Goal: Task Accomplishment & Management: Manage account settings

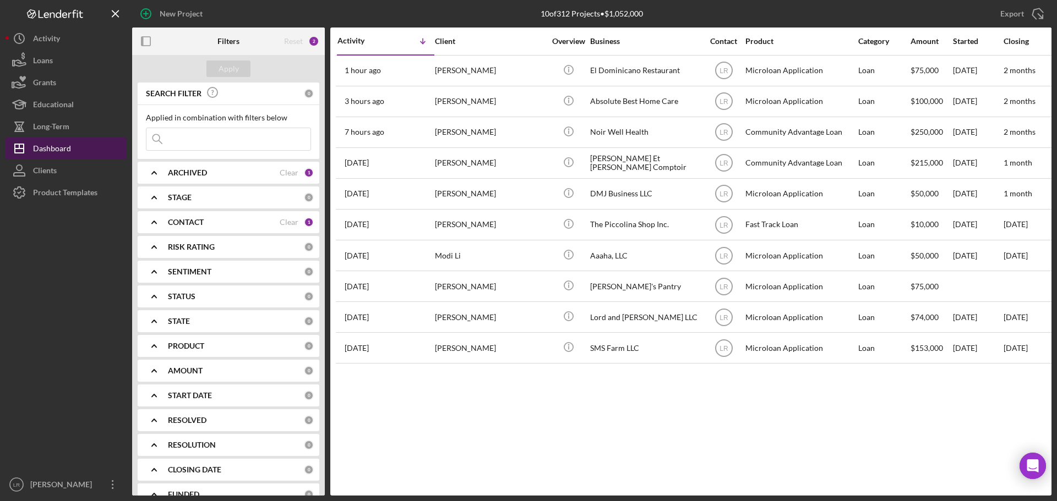
click at [69, 149] on div "Dashboard" at bounding box center [52, 150] width 38 height 25
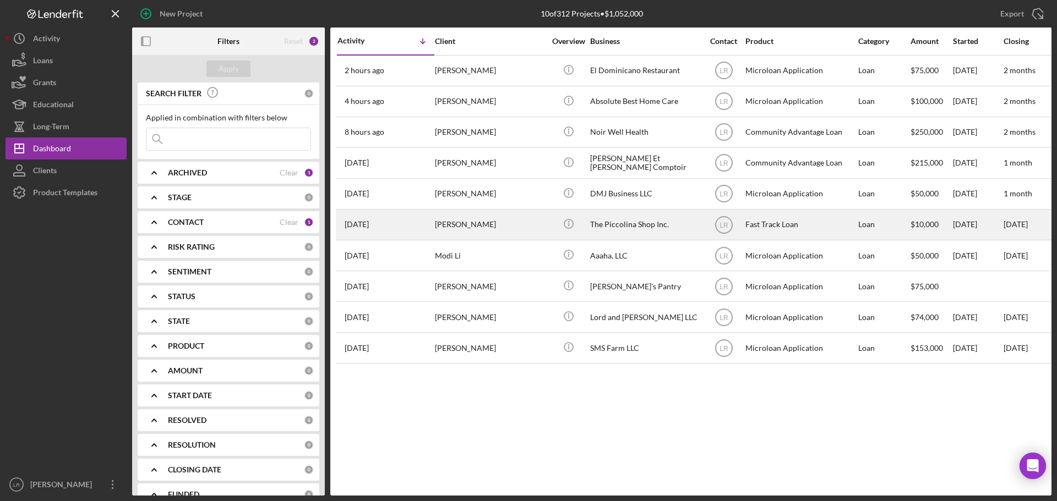
click at [638, 228] on div "The Piccolina Shop Inc." at bounding box center [645, 224] width 110 height 29
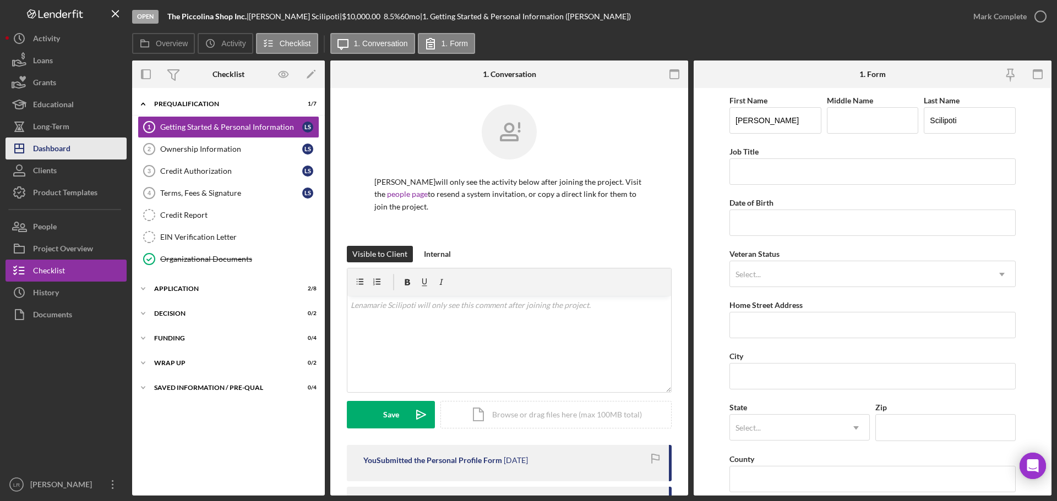
click at [69, 152] on div "Dashboard" at bounding box center [51, 150] width 37 height 25
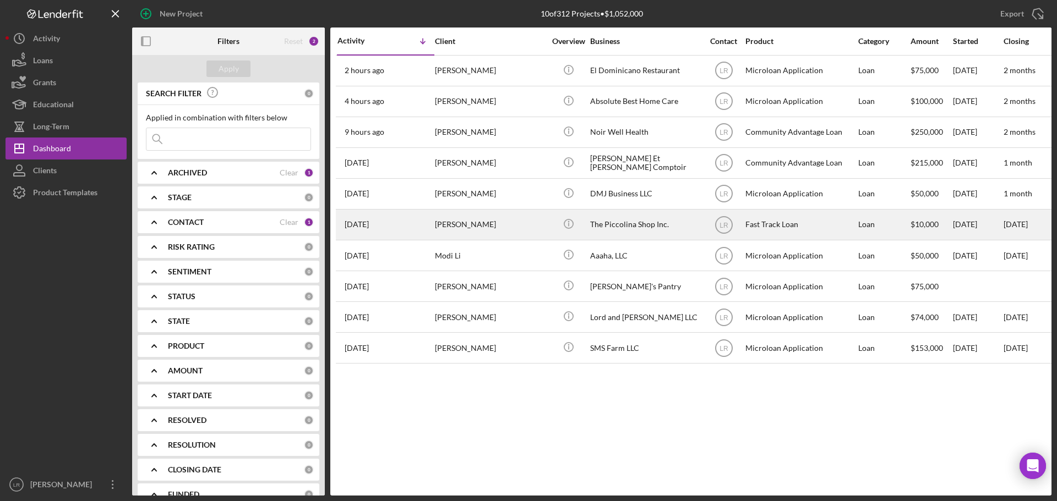
click at [631, 216] on div "The Piccolina Shop Inc." at bounding box center [645, 224] width 110 height 29
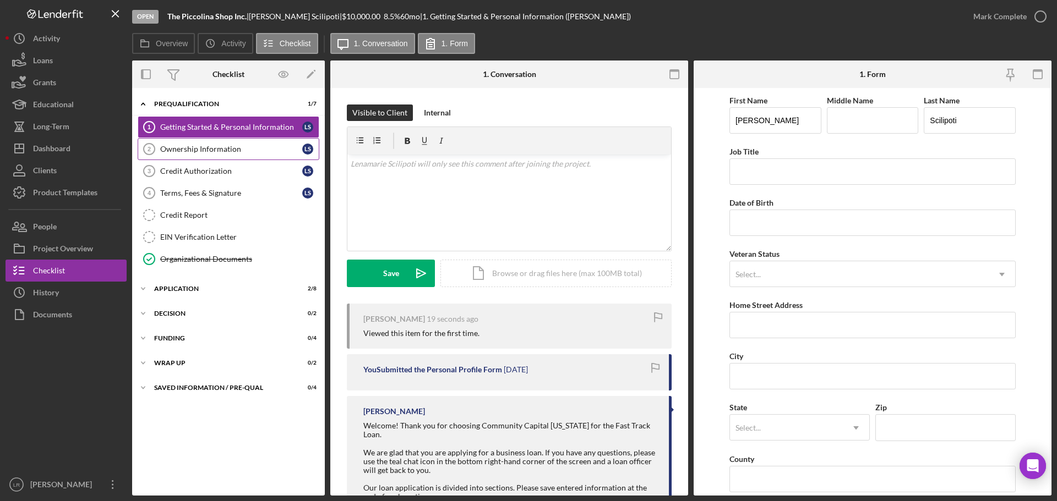
click at [225, 158] on link "Ownership Information 2 Ownership Information L S" at bounding box center [229, 149] width 182 height 22
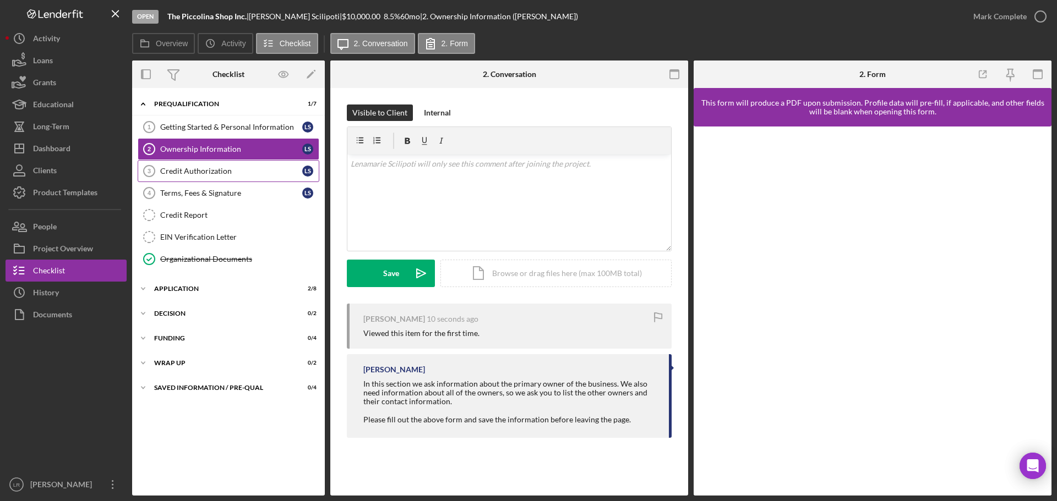
click at [221, 167] on div "Credit Authorization" at bounding box center [231, 171] width 142 height 9
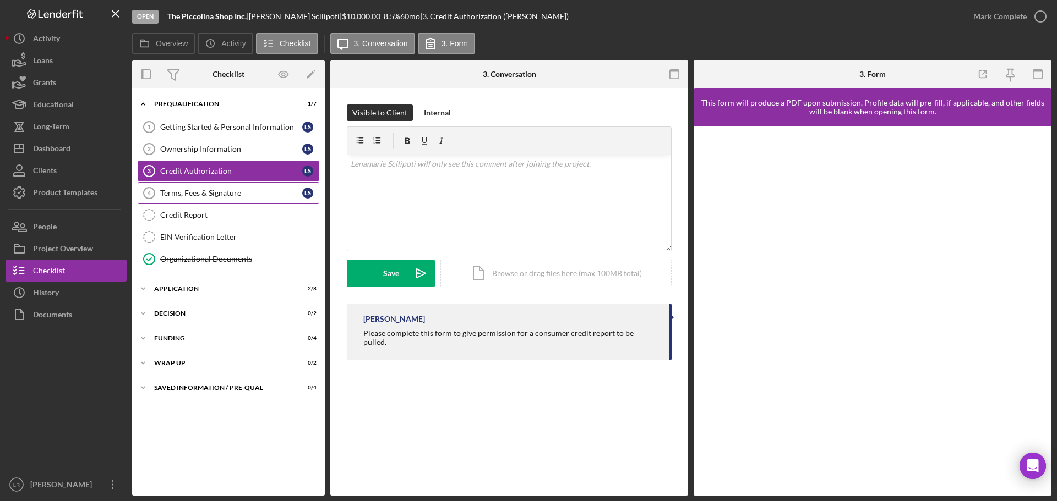
click at [216, 194] on div "Terms, Fees & Signature" at bounding box center [231, 193] width 142 height 9
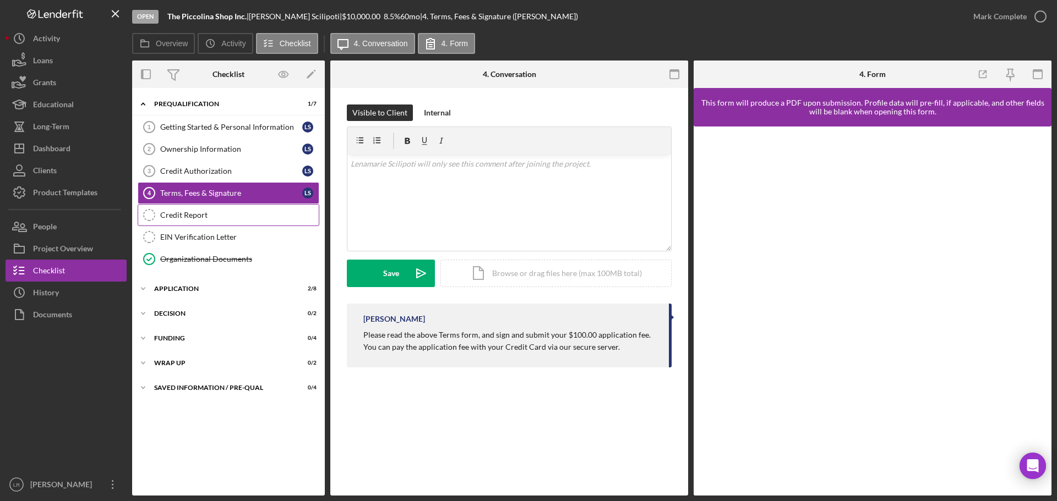
click at [210, 216] on div "Credit Report" at bounding box center [239, 215] width 158 height 9
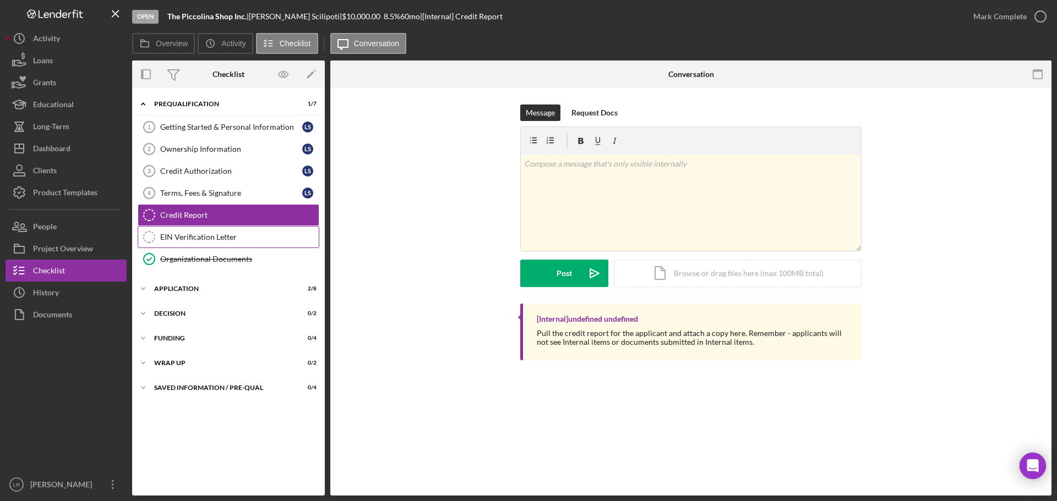
click at [208, 240] on div "EIN Verification Letter" at bounding box center [239, 237] width 158 height 9
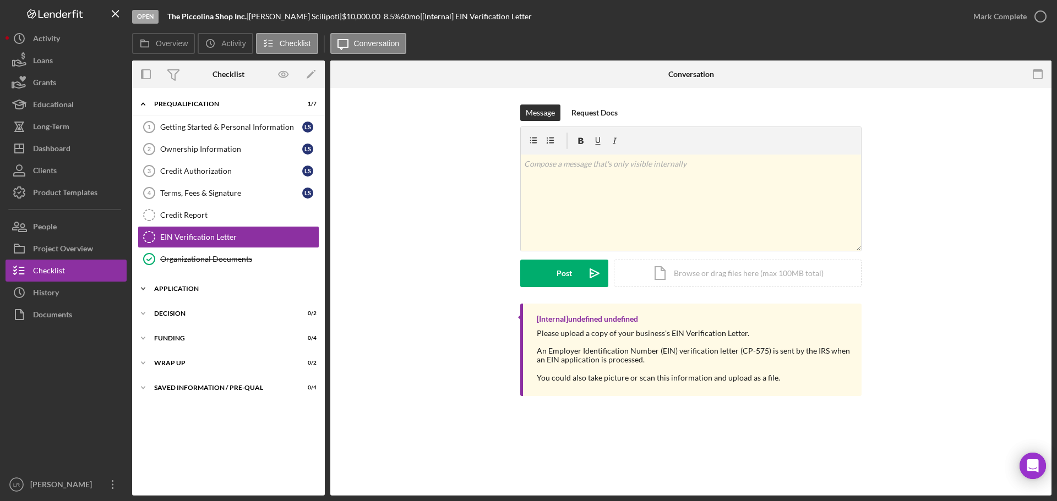
click at [192, 289] on div "Application" at bounding box center [232, 289] width 157 height 7
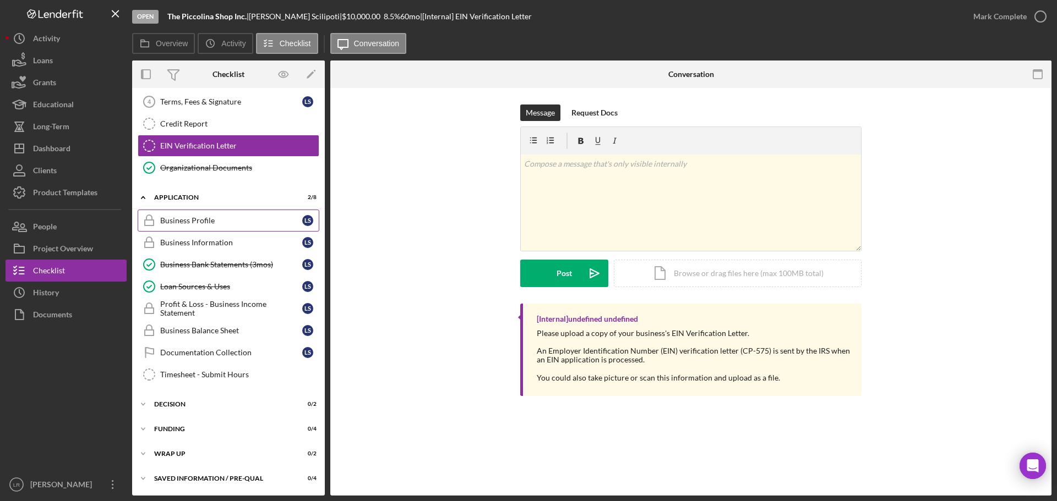
click at [217, 216] on div "Business Profile" at bounding box center [231, 220] width 142 height 9
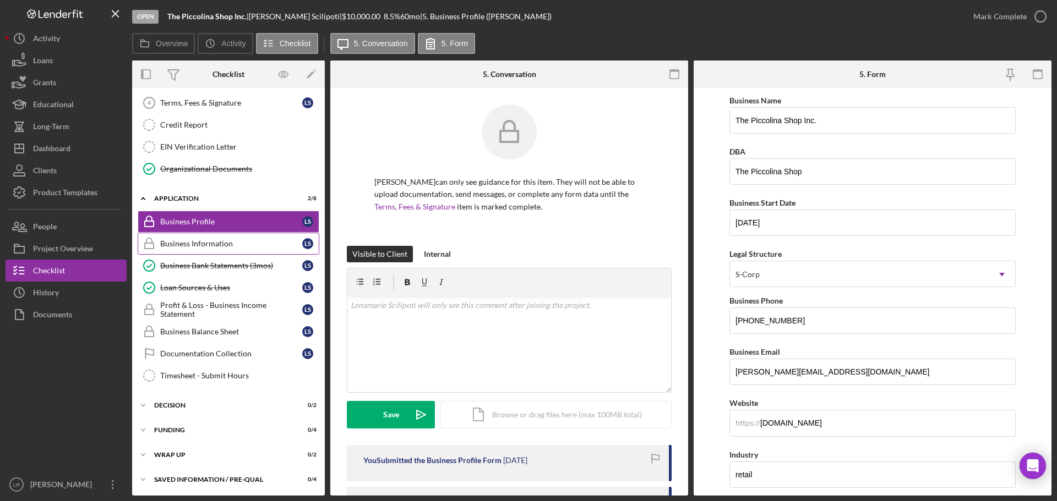
scroll to position [91, 0]
click at [228, 242] on div "Business Information" at bounding box center [231, 242] width 142 height 9
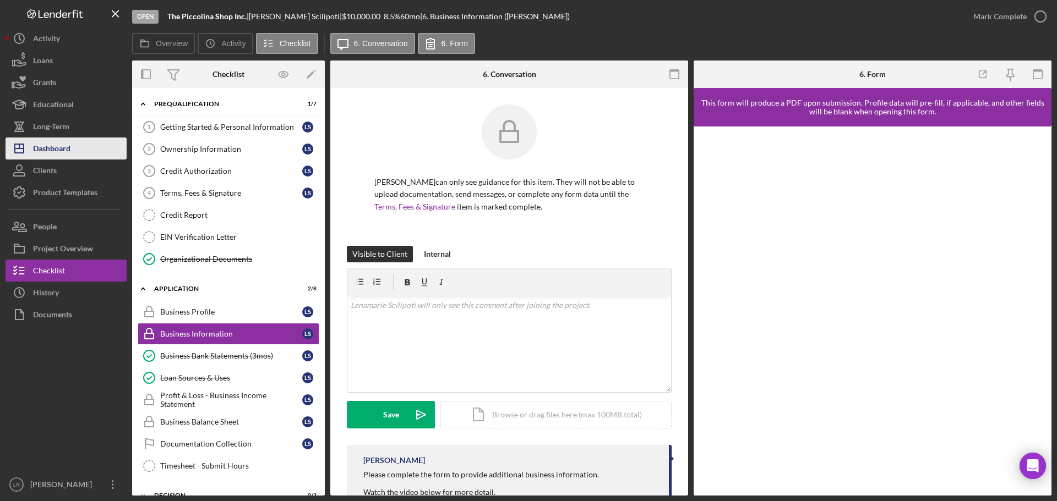
click at [74, 148] on button "Icon/Dashboard Dashboard" at bounding box center [66, 149] width 121 height 22
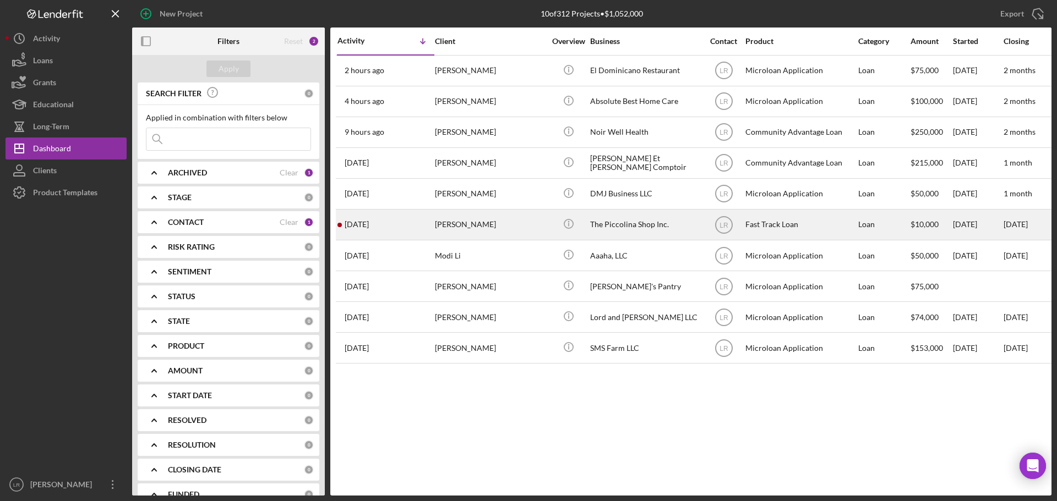
click at [496, 214] on div "[PERSON_NAME]" at bounding box center [490, 224] width 110 height 29
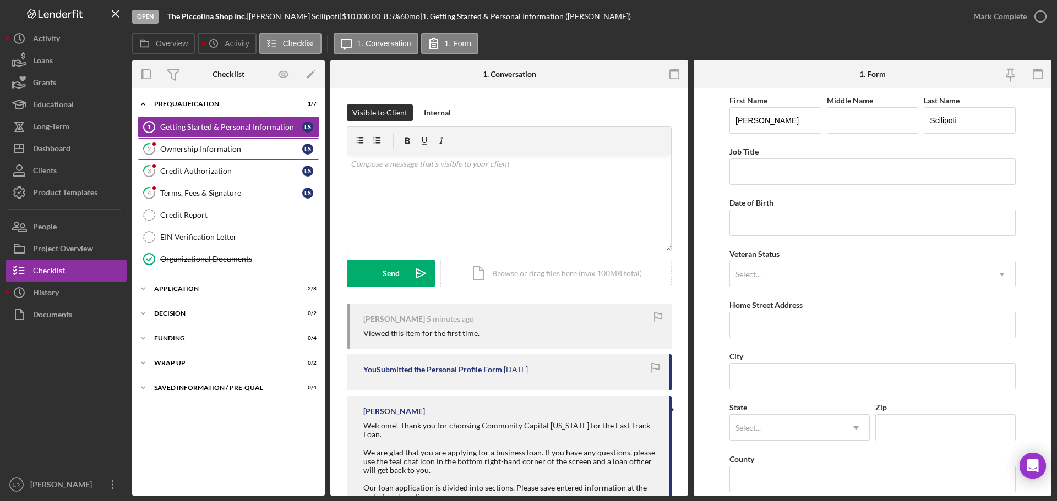
click at [206, 145] on div "Ownership Information" at bounding box center [231, 149] width 142 height 9
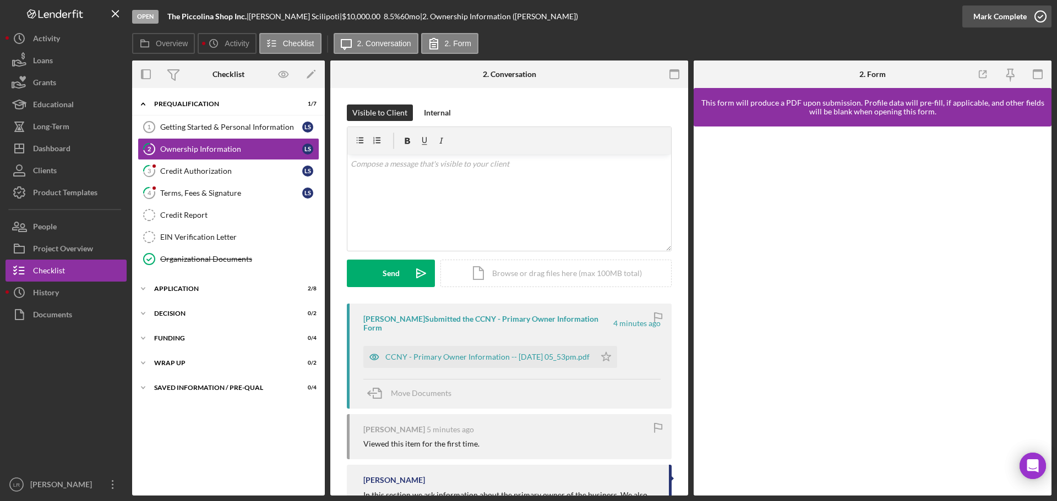
click at [1032, 17] on icon "button" at bounding box center [1040, 17] width 28 height 28
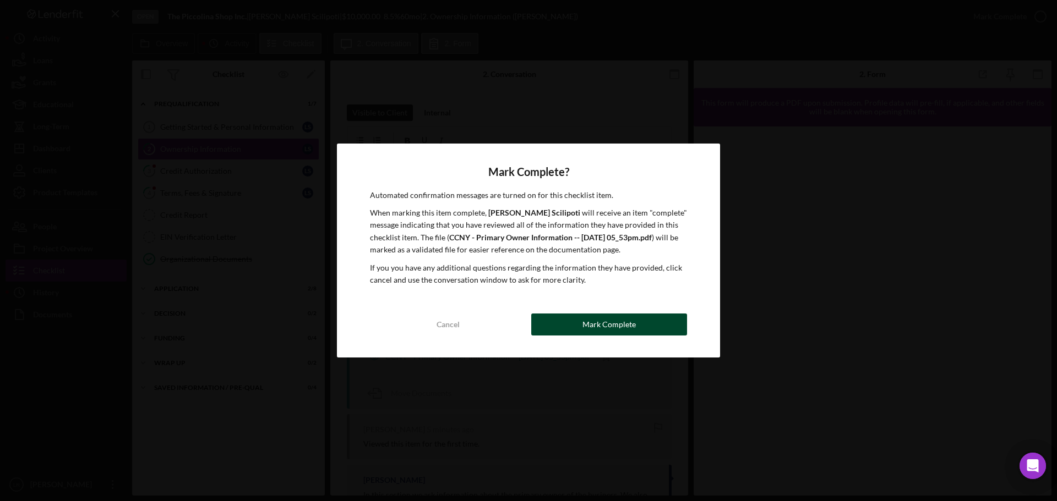
click at [611, 326] on div "Mark Complete" at bounding box center [608, 325] width 53 height 22
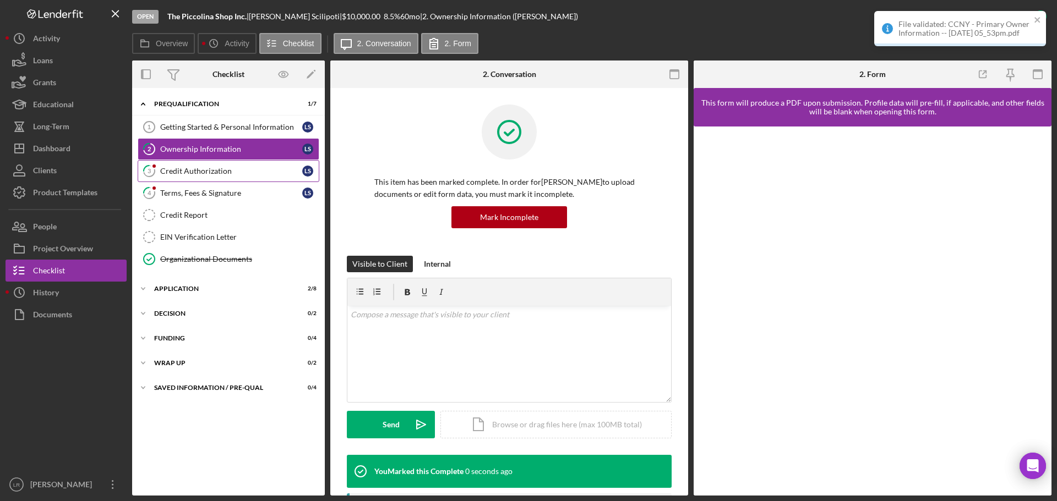
click at [206, 177] on link "3 Credit Authorization L S" at bounding box center [229, 171] width 182 height 22
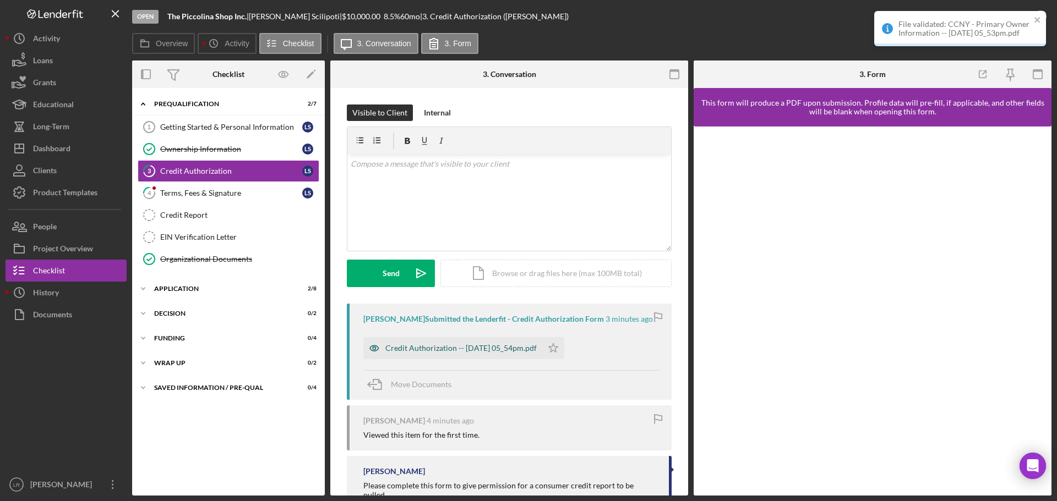
click at [481, 353] on div "Credit Authorization -- 2025-08-20 05_54pm.pdf" at bounding box center [460, 348] width 151 height 9
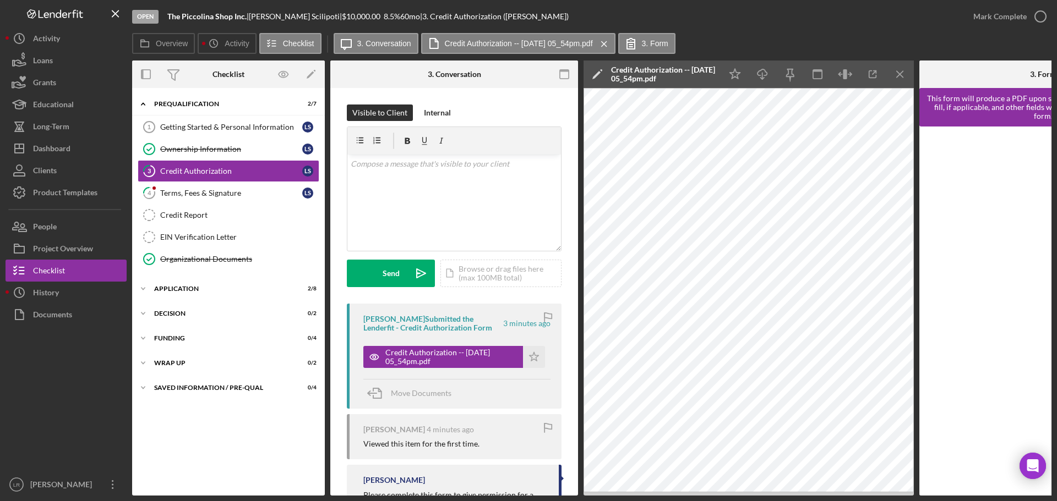
click at [594, 73] on icon "Icon/Edit" at bounding box center [597, 75] width 28 height 28
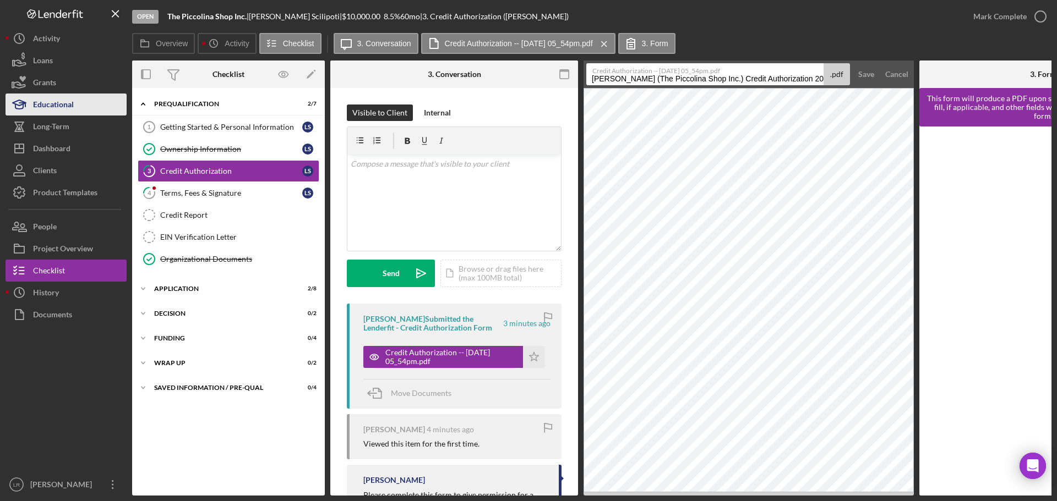
drag, startPoint x: 747, startPoint y: 78, endPoint x: 38, endPoint y: 99, distance: 709.6
click at [38, 99] on div "Open The Piccolina Shop Inc. | Lenamarie Scilipoti | $10,000.00 8.5 % 60 mo | 3…" at bounding box center [529, 248] width 1046 height 496
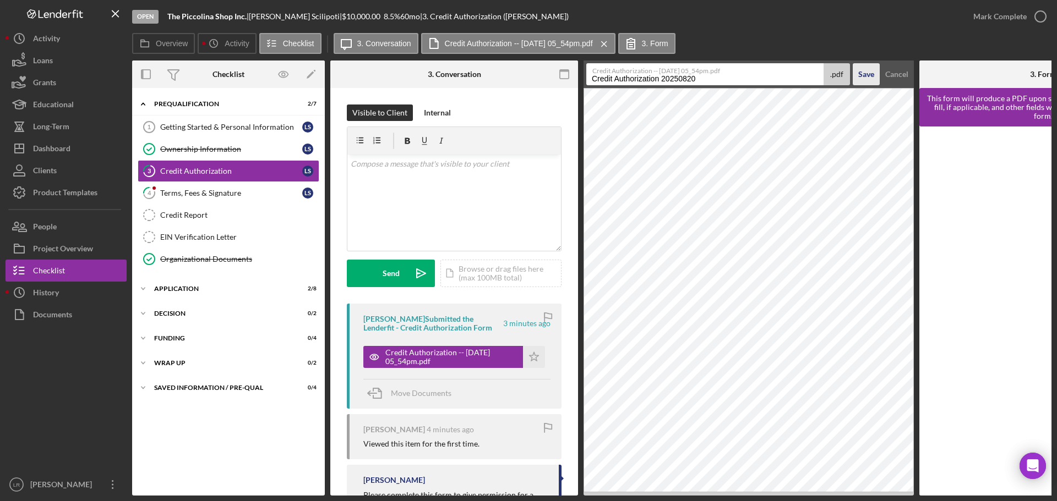
type input "Credit Authorization 20250820"
click at [866, 70] on div "Save" at bounding box center [866, 74] width 16 height 22
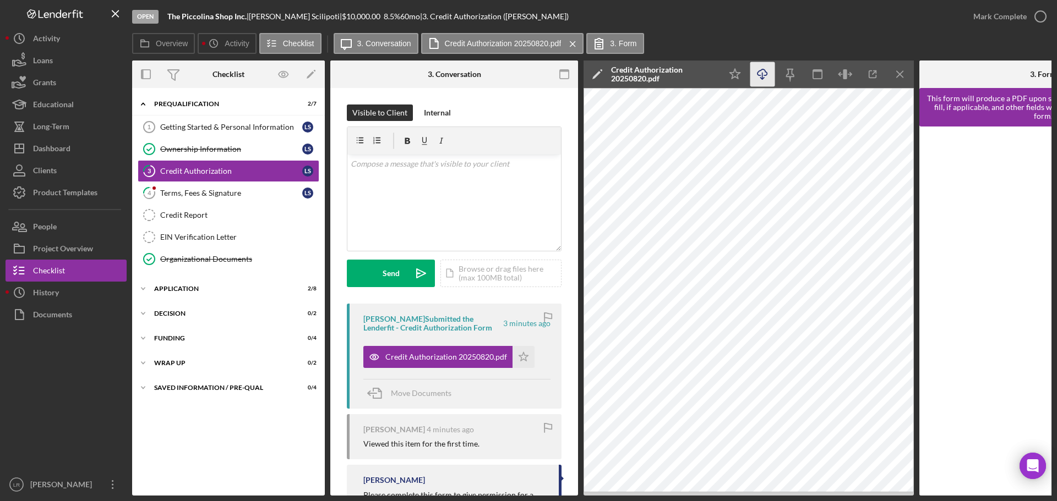
drag, startPoint x: 736, startPoint y: 80, endPoint x: 771, endPoint y: 70, distance: 36.6
click at [737, 80] on icon "Icon/Star" at bounding box center [735, 74] width 25 height 25
click at [763, 70] on icon "Icon/Download" at bounding box center [762, 74] width 25 height 25
click at [1041, 17] on icon "button" at bounding box center [1040, 17] width 28 height 28
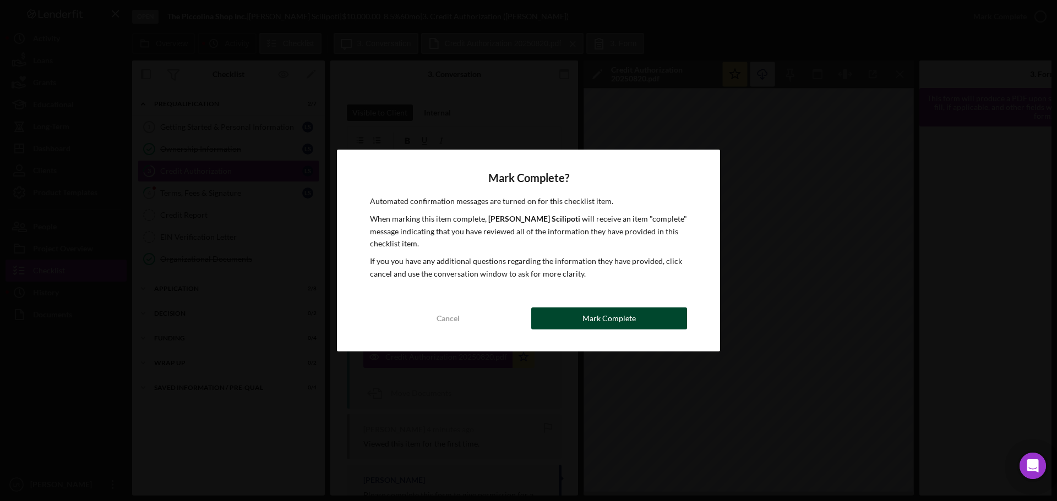
click at [645, 317] on button "Mark Complete" at bounding box center [609, 319] width 156 height 22
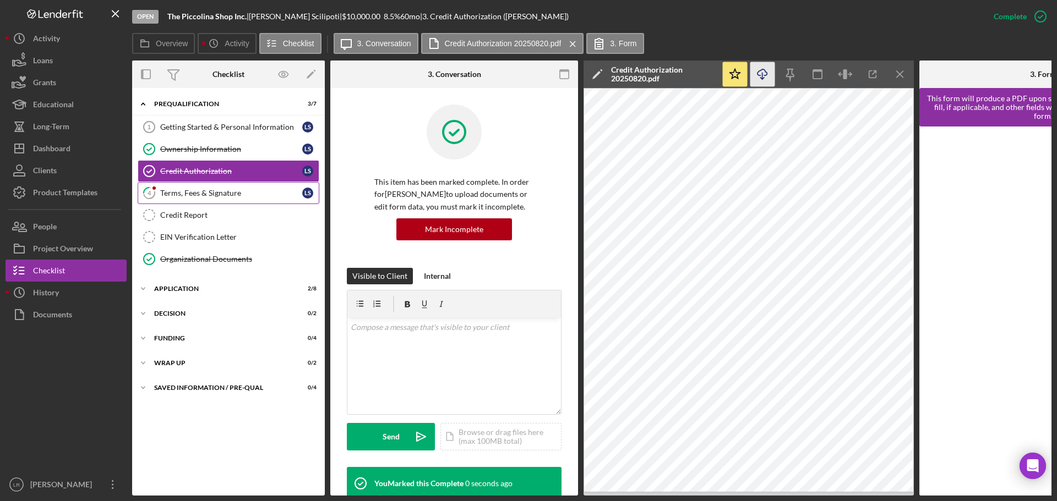
click at [214, 195] on div "Terms, Fees & Signature" at bounding box center [231, 193] width 142 height 9
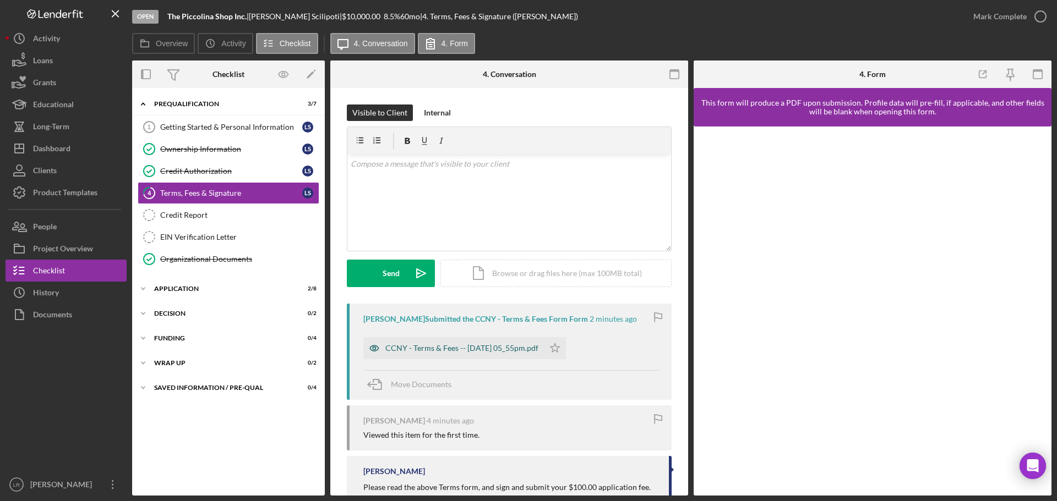
click at [420, 354] on div "CCNY - Terms & Fees -- 2025-08-20 05_55pm.pdf" at bounding box center [453, 348] width 180 height 22
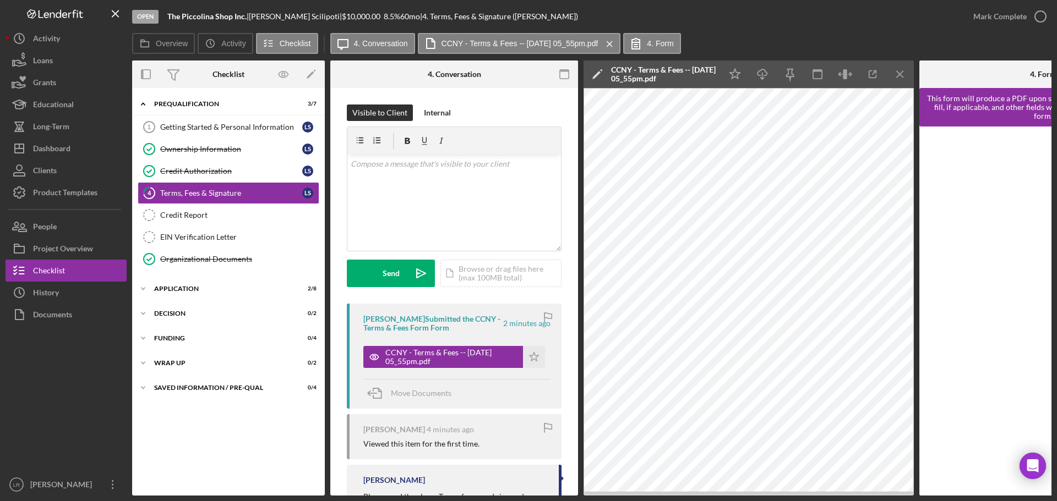
click at [599, 72] on polygon at bounding box center [596, 75] width 8 height 8
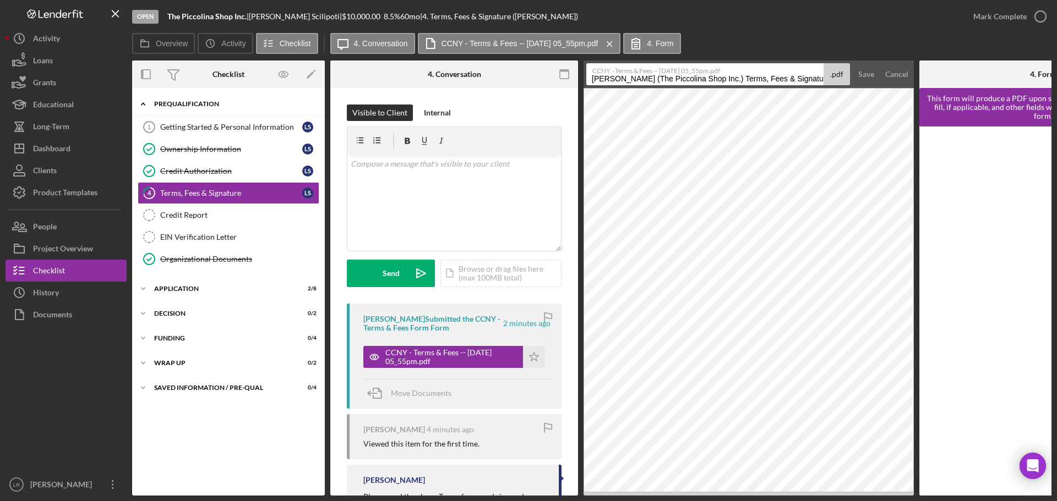
drag, startPoint x: 750, startPoint y: 79, endPoint x: 233, endPoint y: 99, distance: 517.1
click at [233, 99] on div "Overview Internal Workflow Stage Open Icon/Dropdown Arrow Archive (can unarchiv…" at bounding box center [591, 278] width 919 height 435
click at [683, 78] on input "Terms, Fees & Signature 20250820" at bounding box center [704, 74] width 237 height 22
click at [679, 79] on input "Terms, Fees & Signature 20250820" at bounding box center [704, 74] width 237 height 22
type input "Terms, Fees & Signature 20250820"
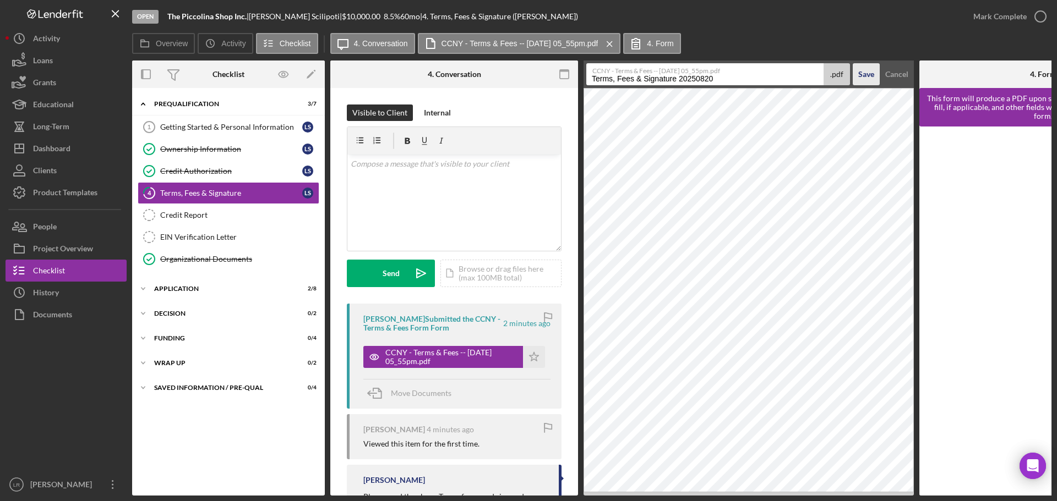
drag, startPoint x: 866, startPoint y: 73, endPoint x: 834, endPoint y: 74, distance: 31.9
click at [865, 73] on div "Save" at bounding box center [866, 74] width 16 height 22
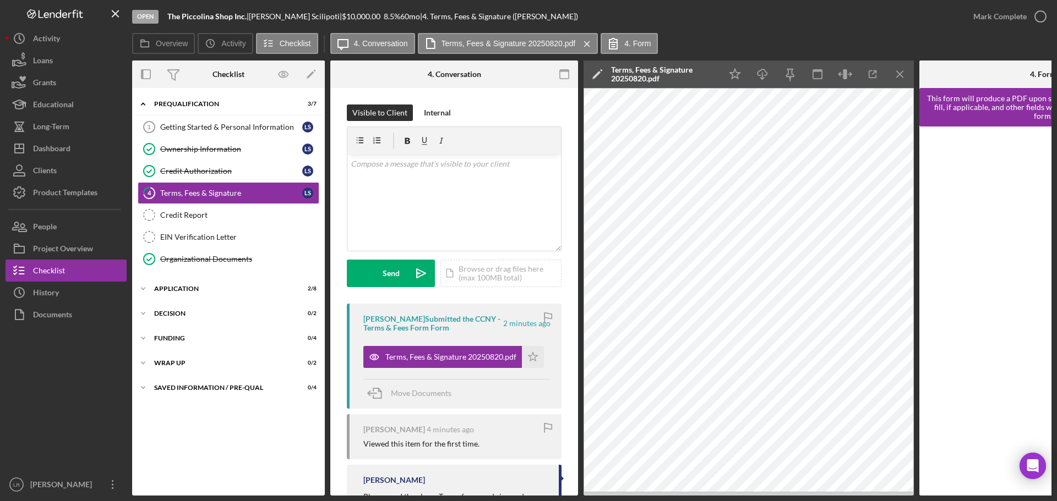
drag, startPoint x: 742, startPoint y: 76, endPoint x: 775, endPoint y: 76, distance: 33.0
click at [742, 76] on icon "Icon/Star" at bounding box center [735, 74] width 25 height 25
click at [763, 74] on icon "Icon/Download" at bounding box center [762, 74] width 25 height 25
click at [1042, 18] on icon "button" at bounding box center [1040, 17] width 28 height 28
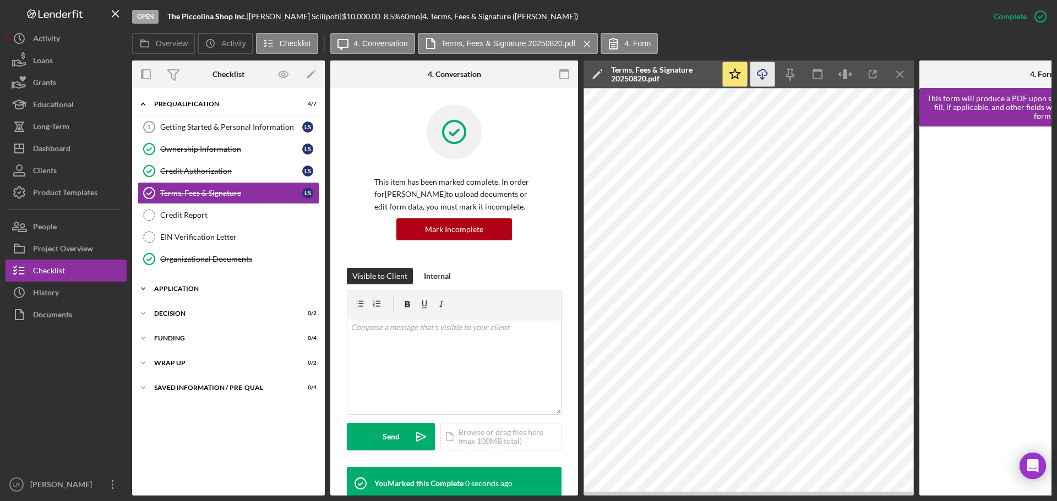
click at [209, 293] on div "Icon/Expander Application 2 / 8" at bounding box center [228, 289] width 193 height 22
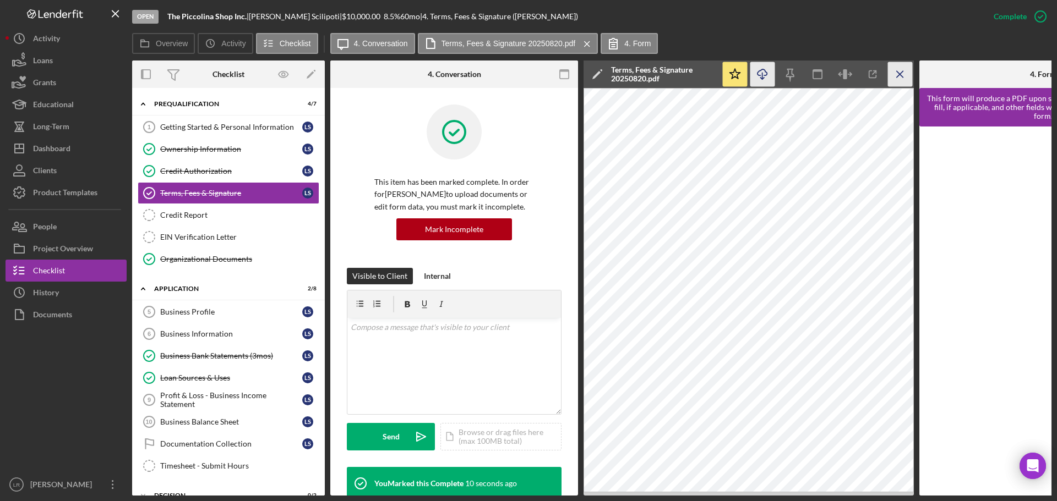
click at [899, 73] on icon "Icon/Menu Close" at bounding box center [900, 74] width 25 height 25
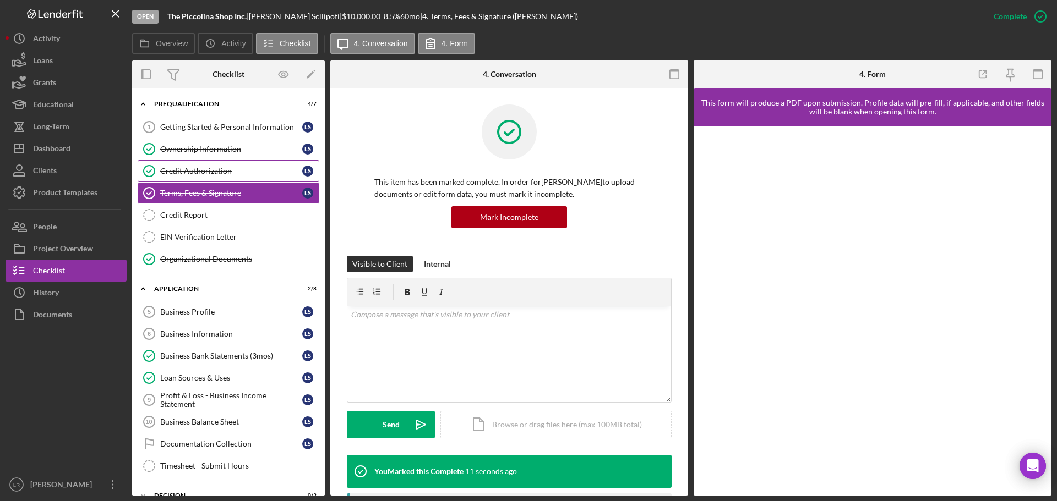
click at [234, 167] on div "Credit Authorization" at bounding box center [231, 171] width 142 height 9
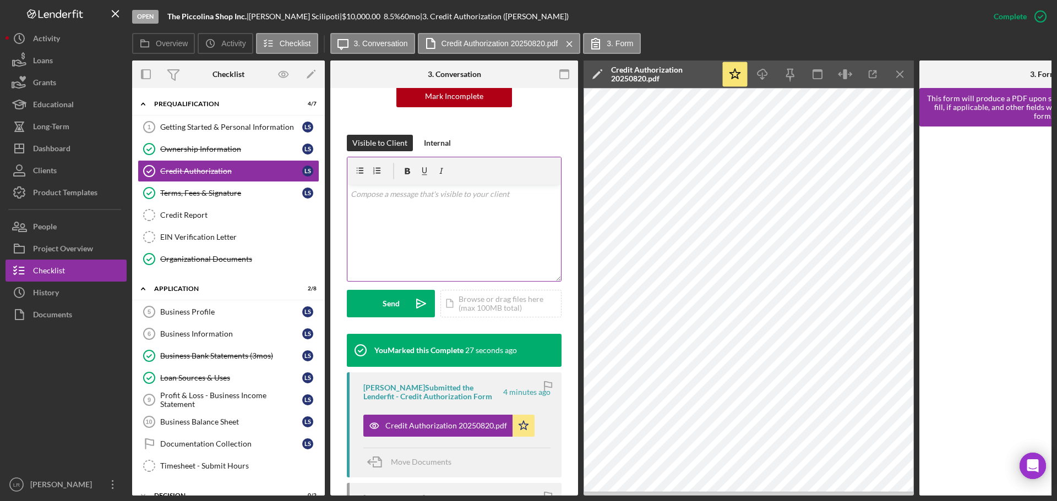
scroll to position [220, 0]
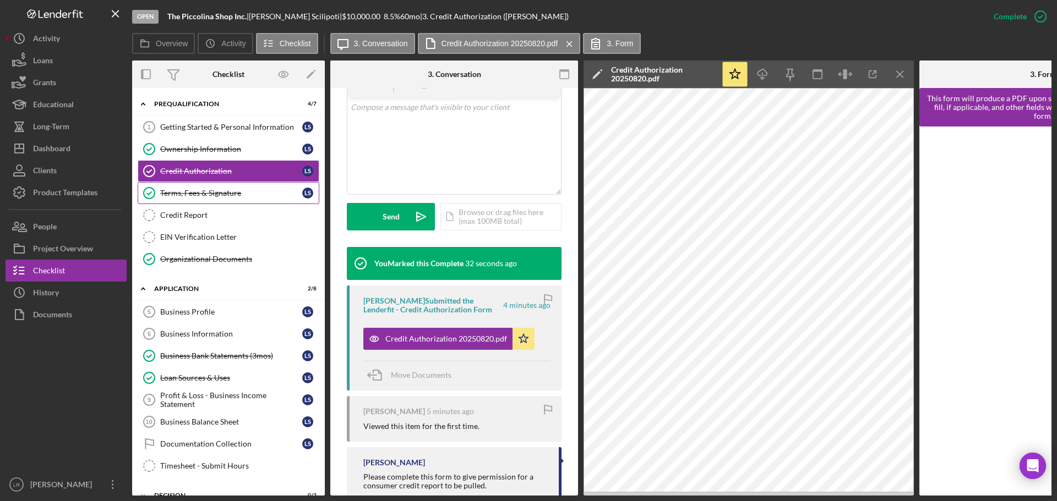
click at [196, 194] on div "Terms, Fees & Signature" at bounding box center [231, 193] width 142 height 9
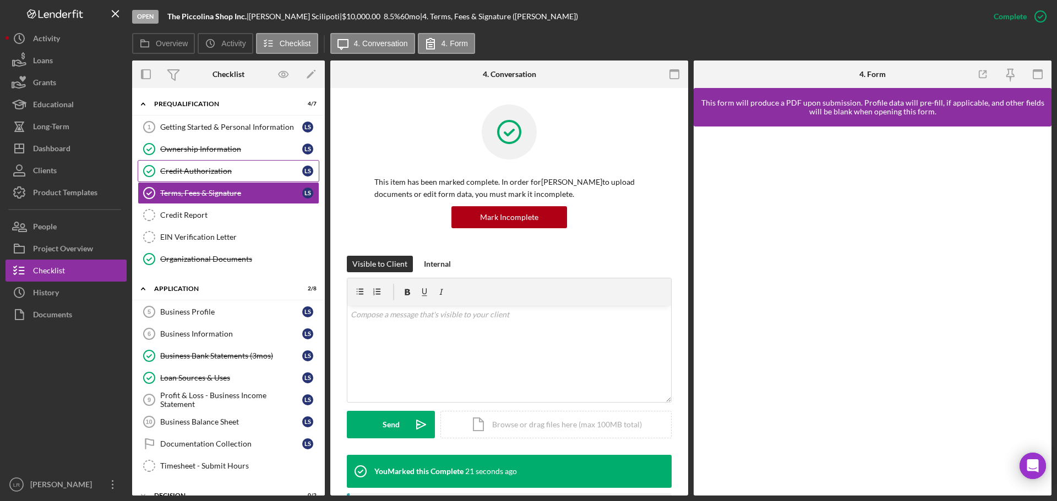
click at [200, 172] on div "Credit Authorization" at bounding box center [231, 171] width 142 height 9
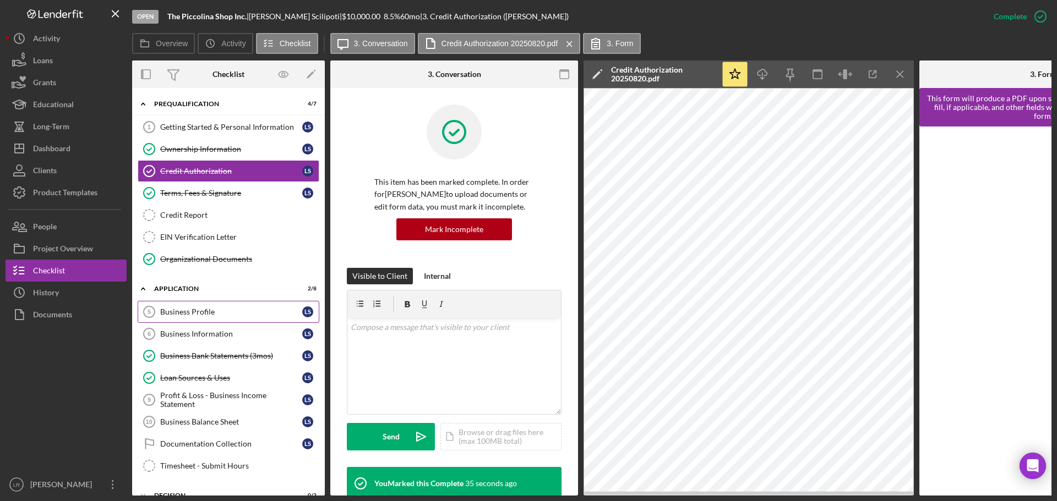
click at [207, 311] on div "Business Profile" at bounding box center [231, 312] width 142 height 9
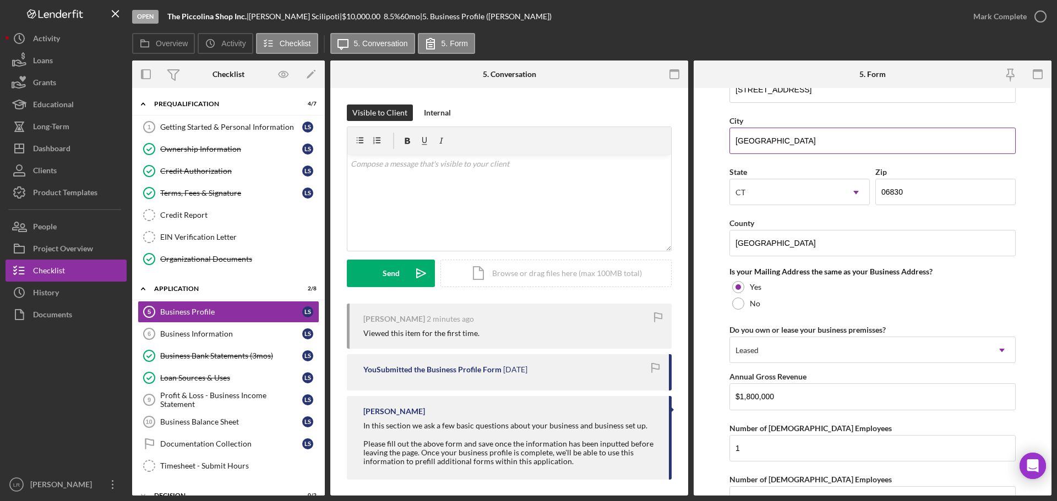
scroll to position [814, 0]
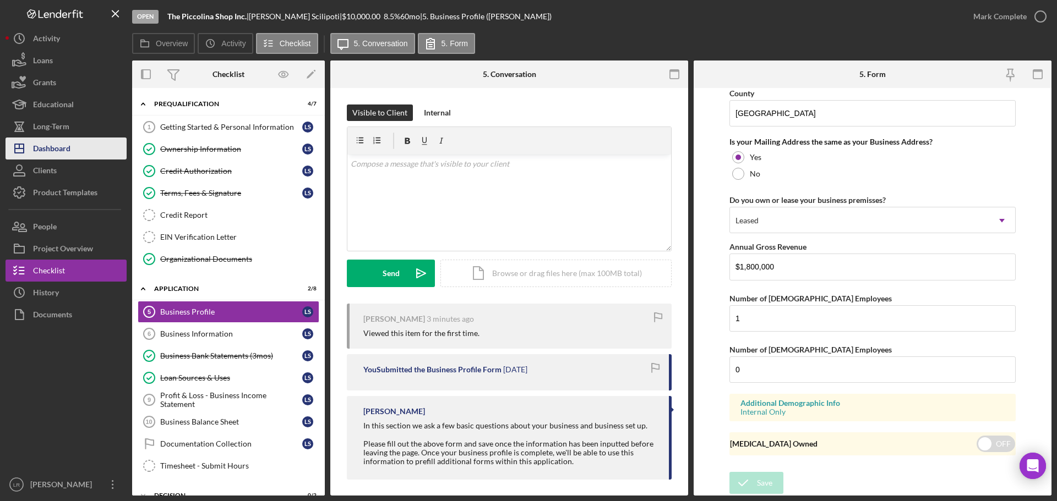
click at [71, 148] on button "Icon/Dashboard Dashboard" at bounding box center [66, 149] width 121 height 22
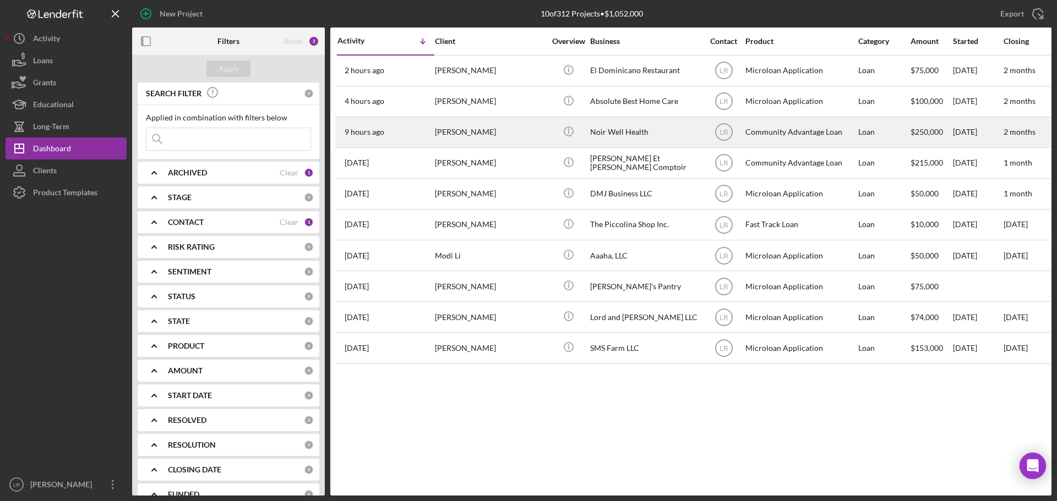
click at [463, 132] on div "[PERSON_NAME]" at bounding box center [490, 132] width 110 height 29
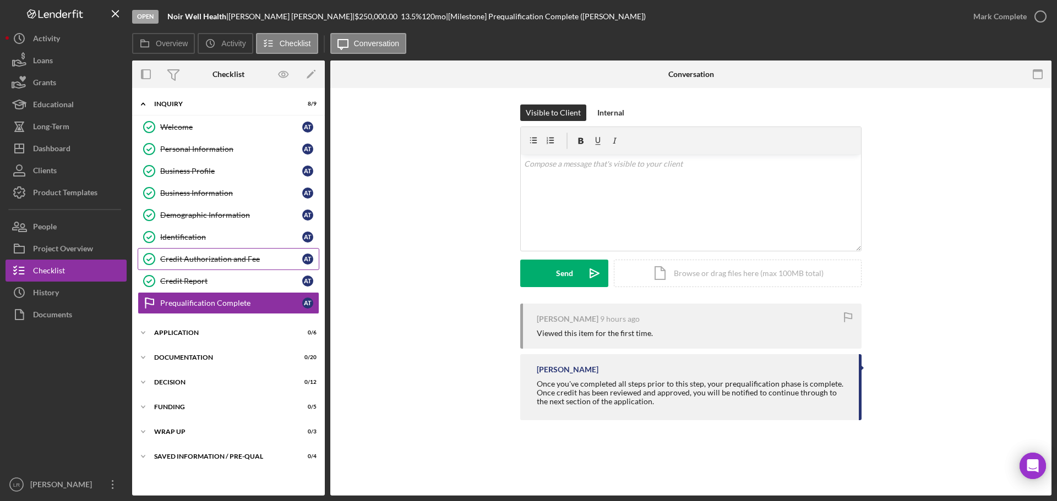
click at [216, 257] on div "Credit Authorization and Fee" at bounding box center [231, 259] width 142 height 9
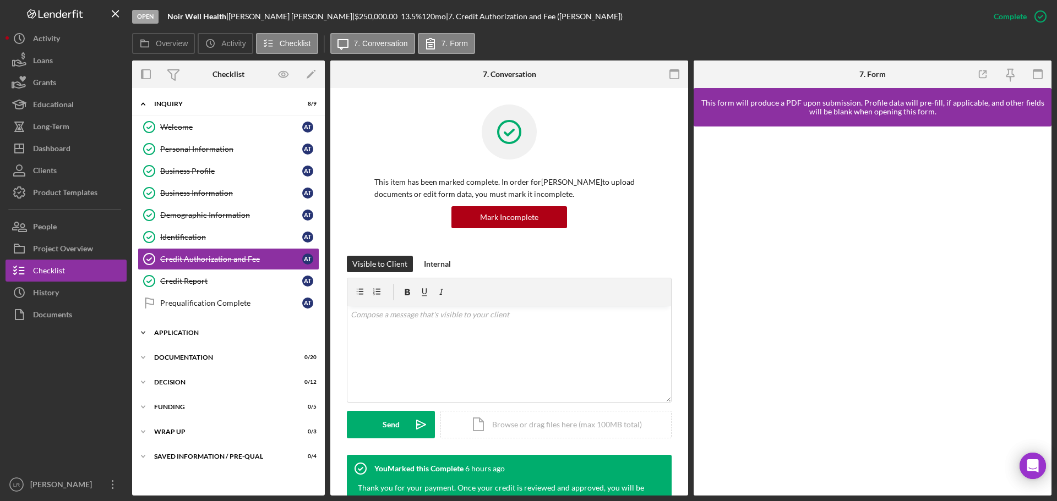
click at [190, 338] on div "Icon/Expander Application 0 / 6" at bounding box center [228, 333] width 193 height 22
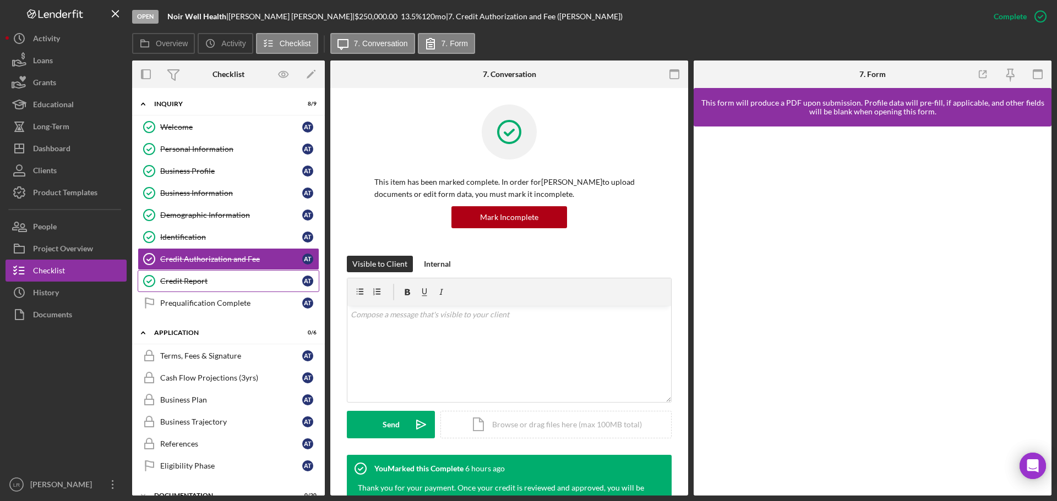
click at [206, 283] on div "Credit Report" at bounding box center [231, 281] width 142 height 9
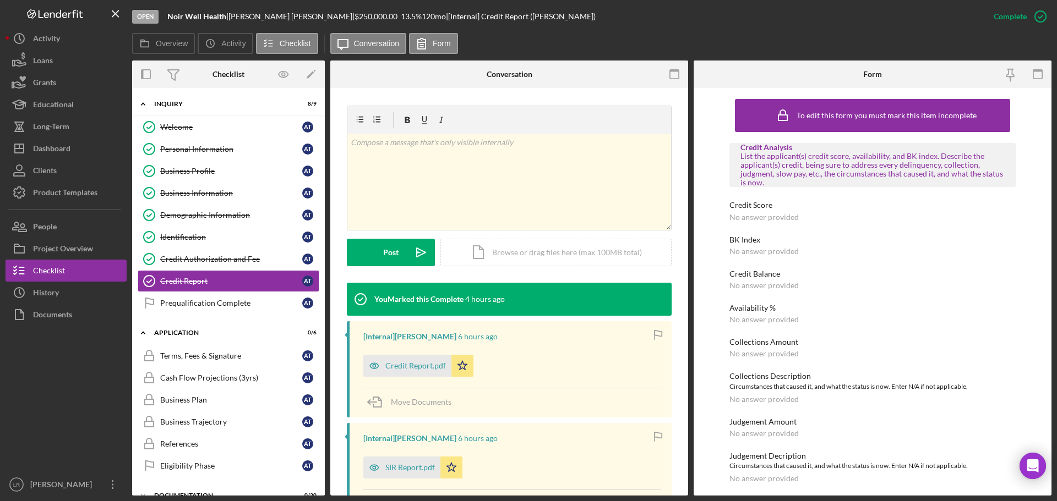
scroll to position [258, 0]
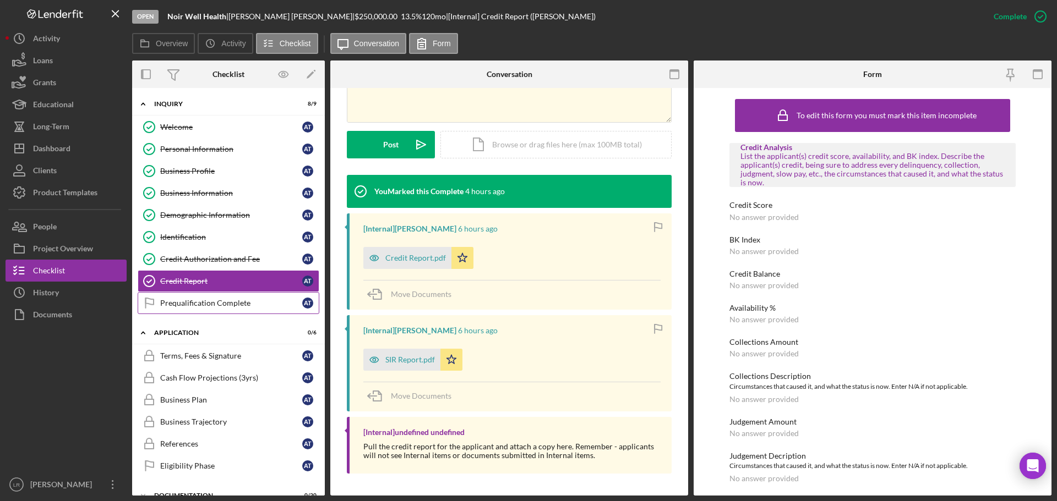
click at [188, 305] on div "Prequalification Complete" at bounding box center [231, 303] width 142 height 9
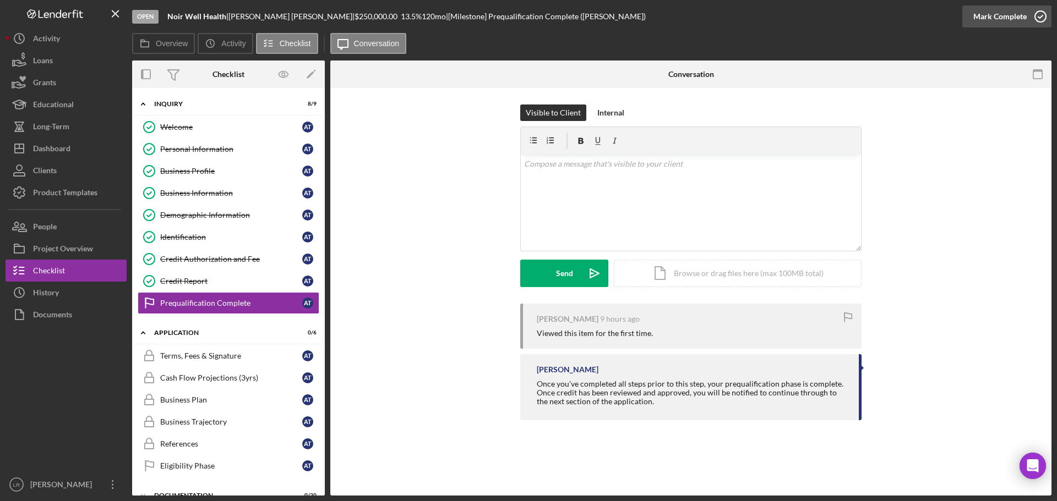
click at [1013, 13] on div "Mark Complete" at bounding box center [999, 17] width 53 height 22
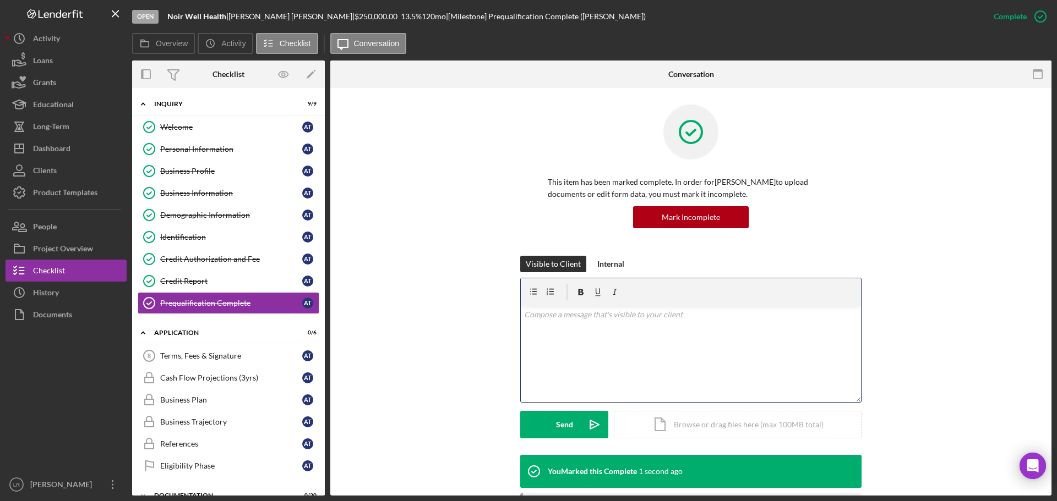
click at [577, 324] on div "v Color teal Color pink Remove color Add row above Add row below Add column bef…" at bounding box center [691, 354] width 340 height 96
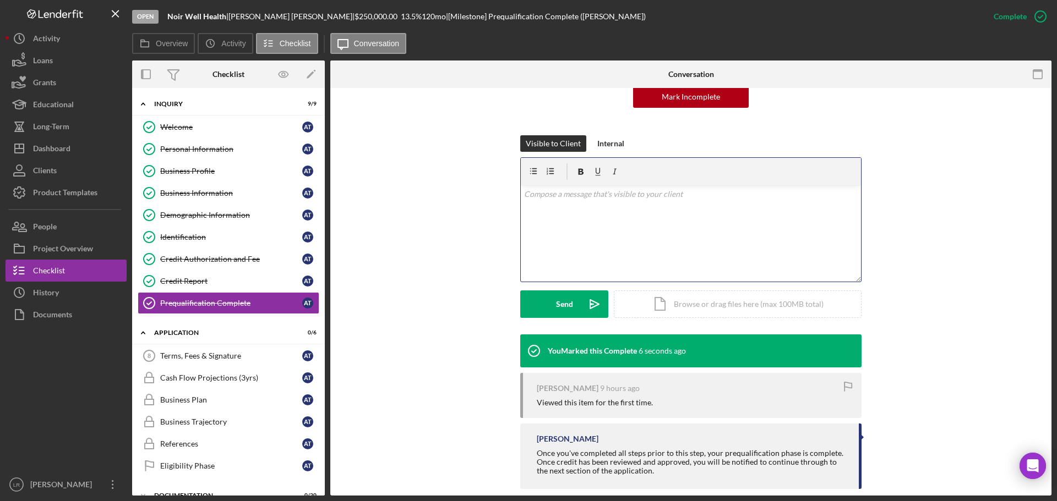
scroll to position [136, 0]
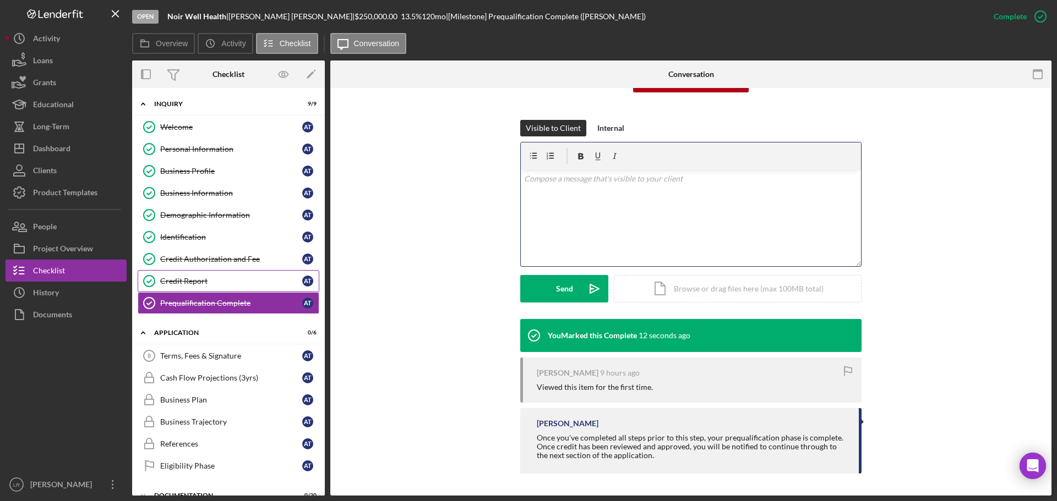
click at [203, 279] on div "Credit Report" at bounding box center [231, 281] width 142 height 9
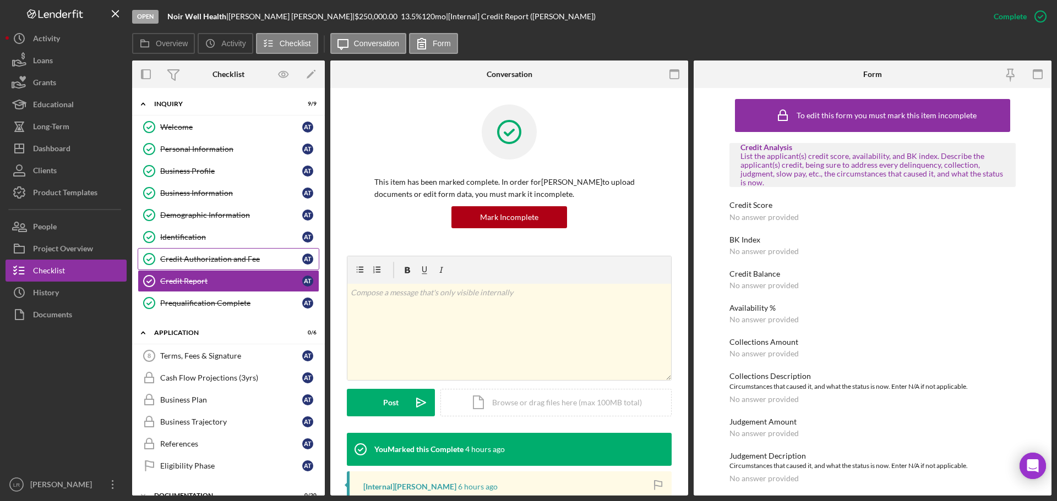
click at [214, 261] on div "Credit Authorization and Fee" at bounding box center [231, 259] width 142 height 9
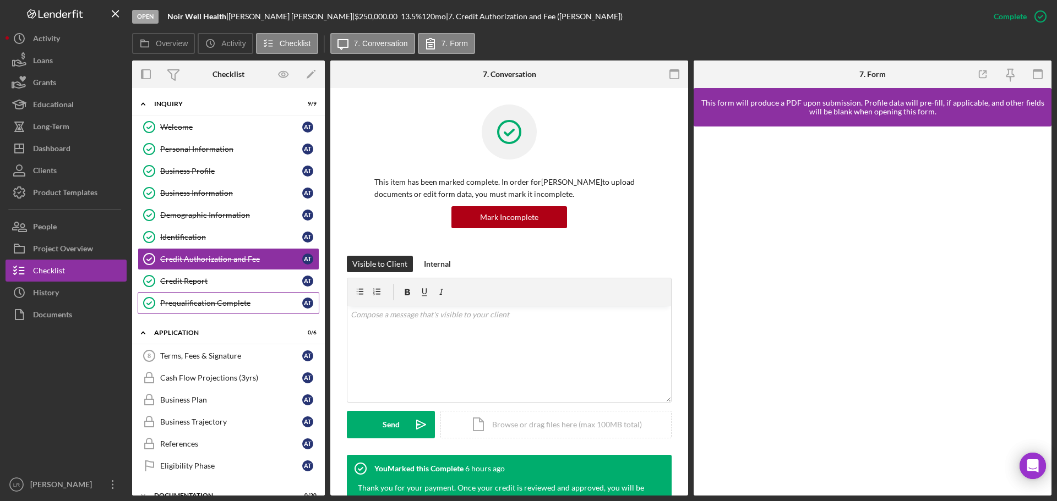
click at [212, 308] on div "Prequalification Complete" at bounding box center [231, 303] width 142 height 9
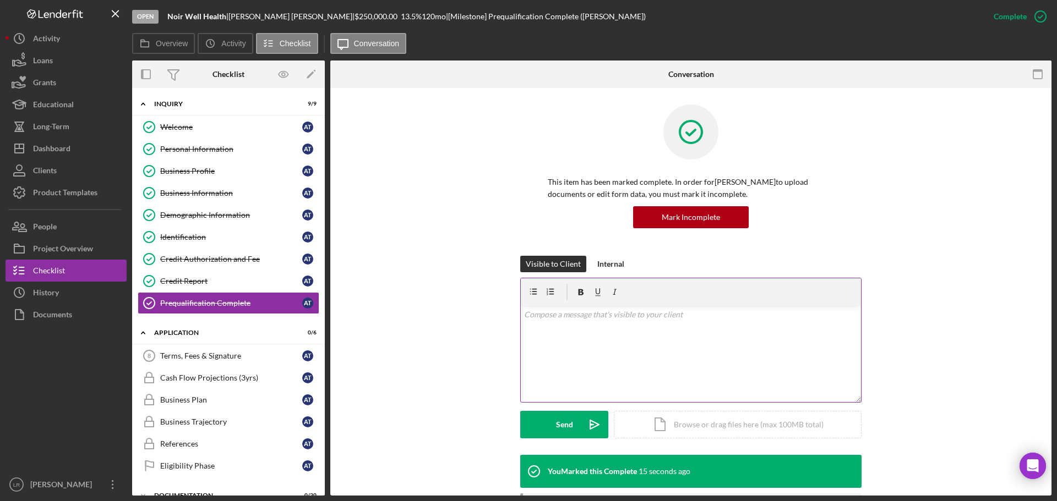
click at [601, 325] on div "v Color teal Color pink Remove color Add row above Add row below Add column bef…" at bounding box center [691, 354] width 340 height 96
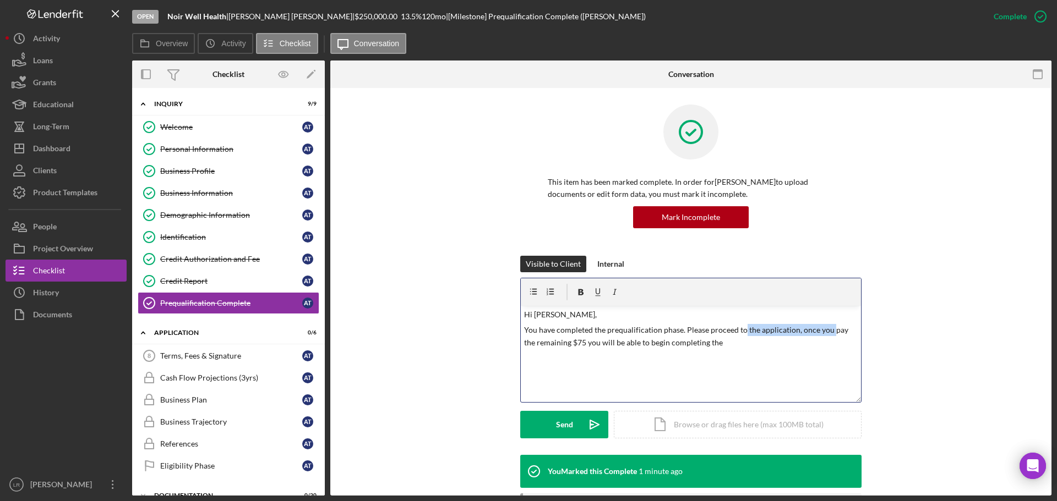
drag, startPoint x: 827, startPoint y: 331, endPoint x: 741, endPoint y: 335, distance: 85.4
click at [741, 335] on p "You have completed the prequalification phase. Please proceed to the applicatio…" at bounding box center [691, 336] width 334 height 25
click at [818, 330] on p "You have completed the prequalification phase. Please proceed to pay the remain…" at bounding box center [691, 336] width 334 height 25
click at [677, 333] on p "You have completed the prequalification phase. Please proceed to pay the remain…" at bounding box center [691, 336] width 334 height 25
click at [821, 331] on p "You have completed the prequalification phase, please proceed to pay the remain…" at bounding box center [691, 336] width 334 height 25
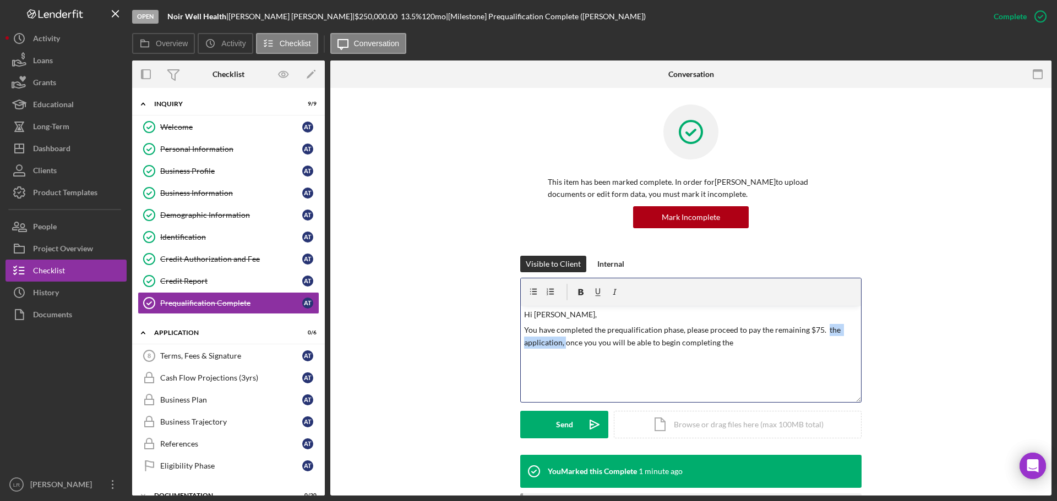
drag, startPoint x: 562, startPoint y: 346, endPoint x: 822, endPoint y: 332, distance: 260.1
click at [822, 332] on p "You have completed the prequalification phase, please proceed to pay the remain…" at bounding box center [691, 336] width 334 height 25
drag, startPoint x: 533, startPoint y: 342, endPoint x: 492, endPoint y: 350, distance: 41.4
click at [492, 350] on div "Visible to Client Internal v Color teal Color pink Remove color Add row above A…" at bounding box center [691, 355] width 688 height 199
click at [703, 342] on p "You have completed the prequalification phase, please proceed to pay the remain…" at bounding box center [691, 336] width 334 height 25
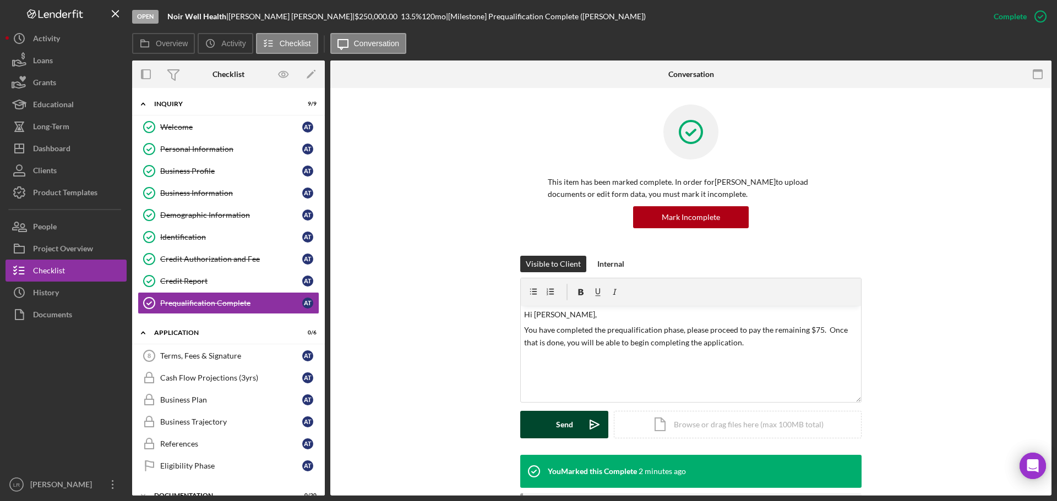
click at [556, 418] on div "Send" at bounding box center [564, 425] width 17 height 28
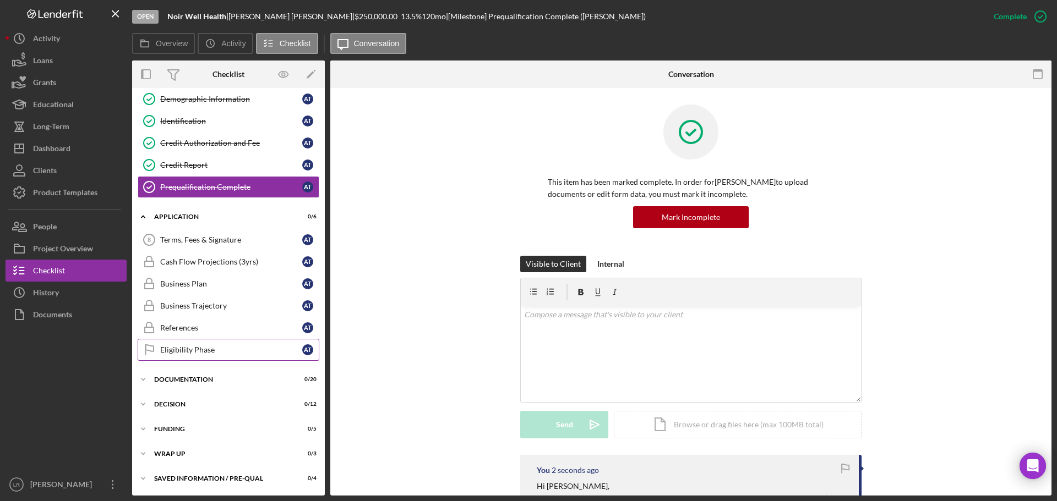
click at [201, 346] on div "Eligibility Phase" at bounding box center [231, 350] width 142 height 9
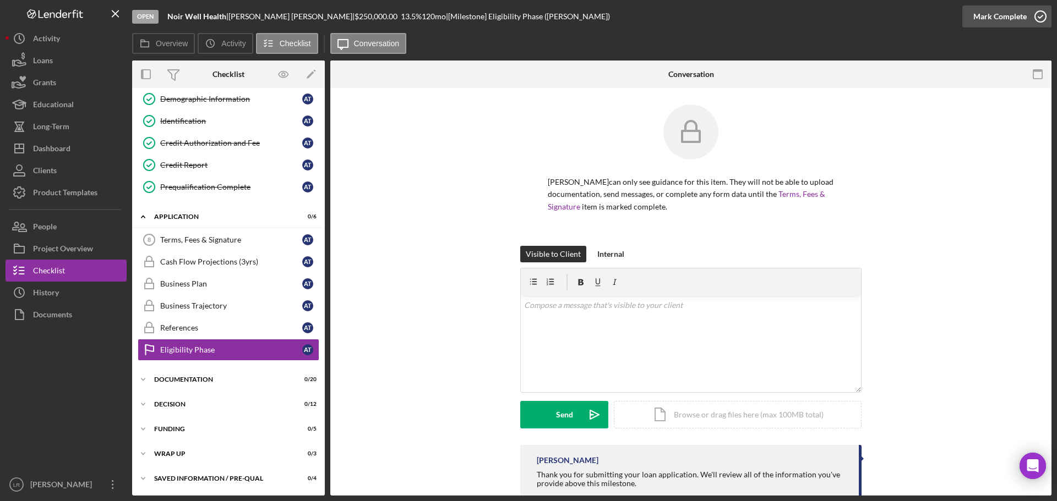
click at [990, 15] on div "Mark Complete" at bounding box center [999, 17] width 53 height 22
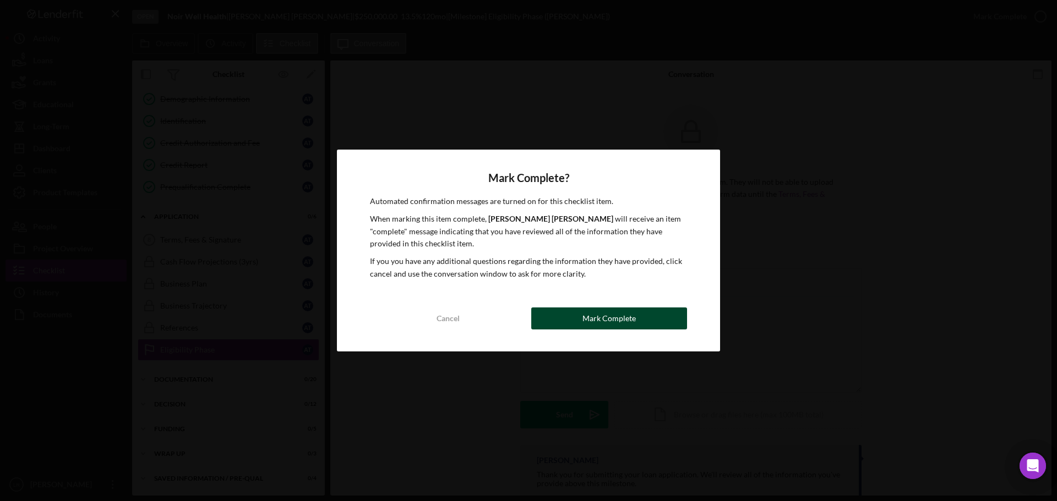
click at [612, 322] on div "Mark Complete" at bounding box center [608, 319] width 53 height 22
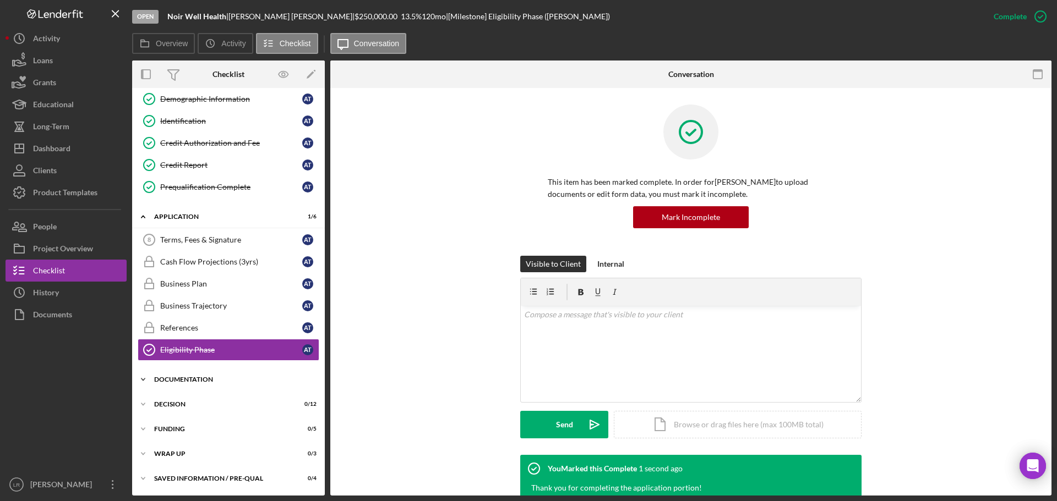
click at [195, 375] on div "Icon/Expander Documentation 0 / 20" at bounding box center [228, 380] width 193 height 22
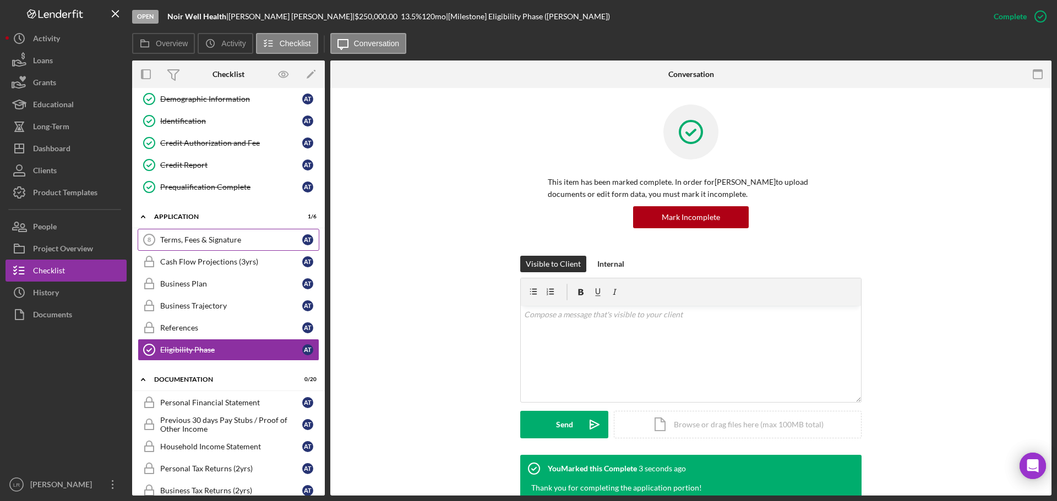
click at [207, 241] on div "Terms, Fees & Signature" at bounding box center [231, 240] width 142 height 9
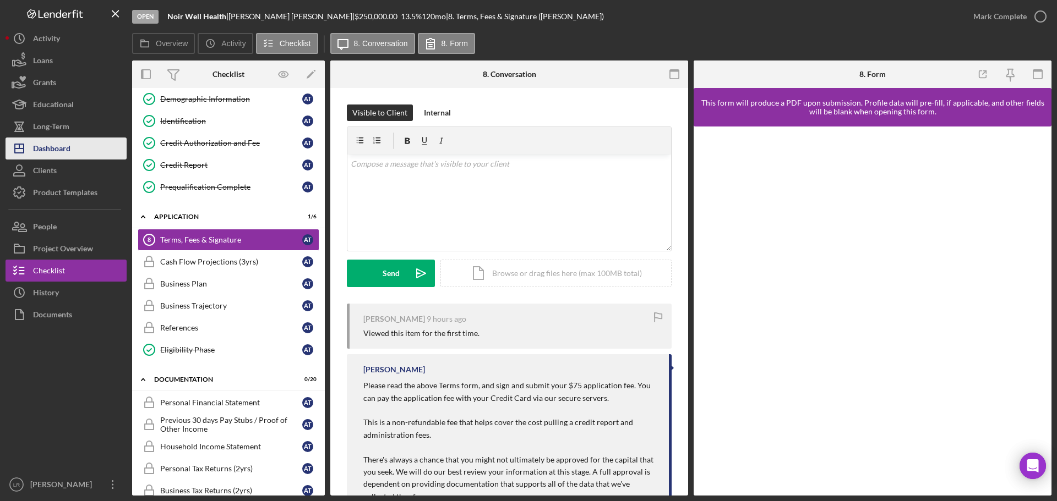
click at [74, 154] on button "Icon/Dashboard Dashboard" at bounding box center [66, 149] width 121 height 22
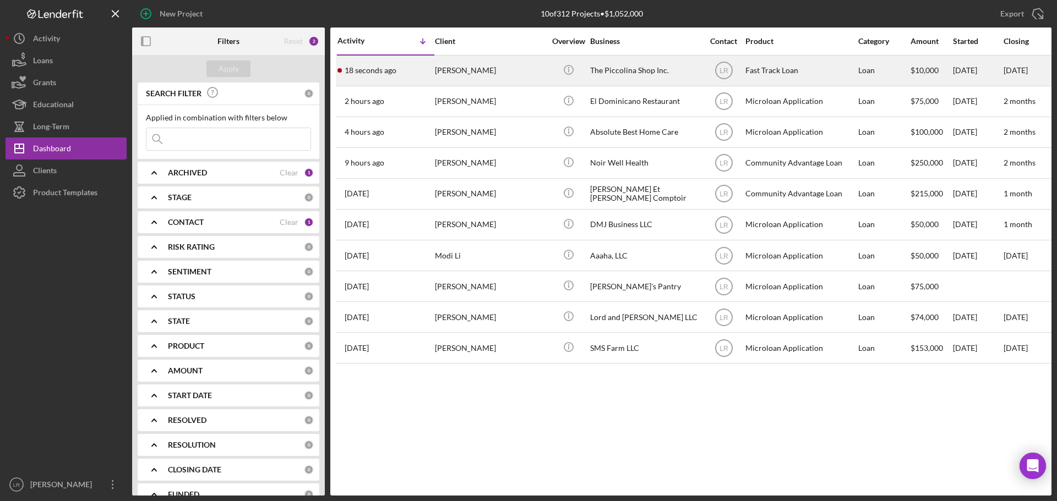
click at [441, 75] on div "[PERSON_NAME]" at bounding box center [490, 70] width 110 height 29
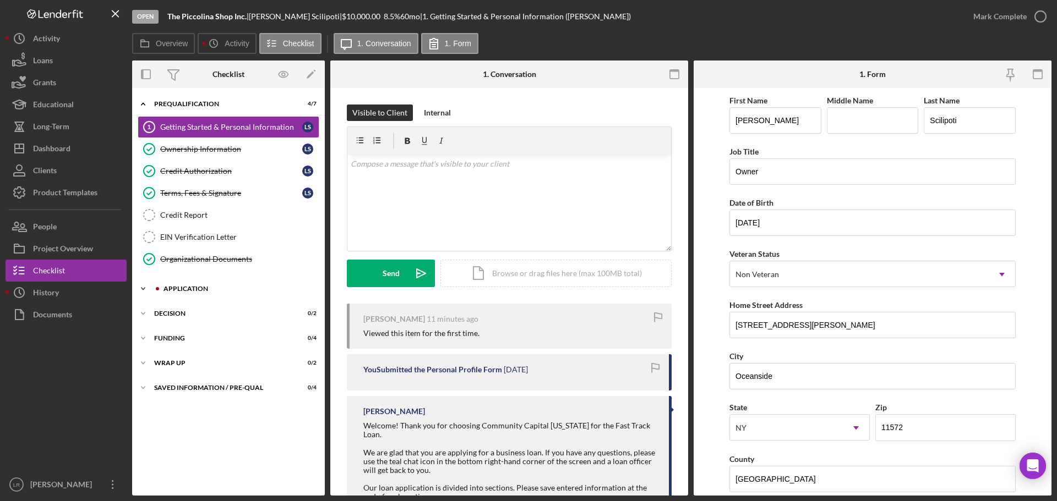
click at [166, 285] on div "Icon/Expander Application 2 / 8" at bounding box center [228, 289] width 193 height 22
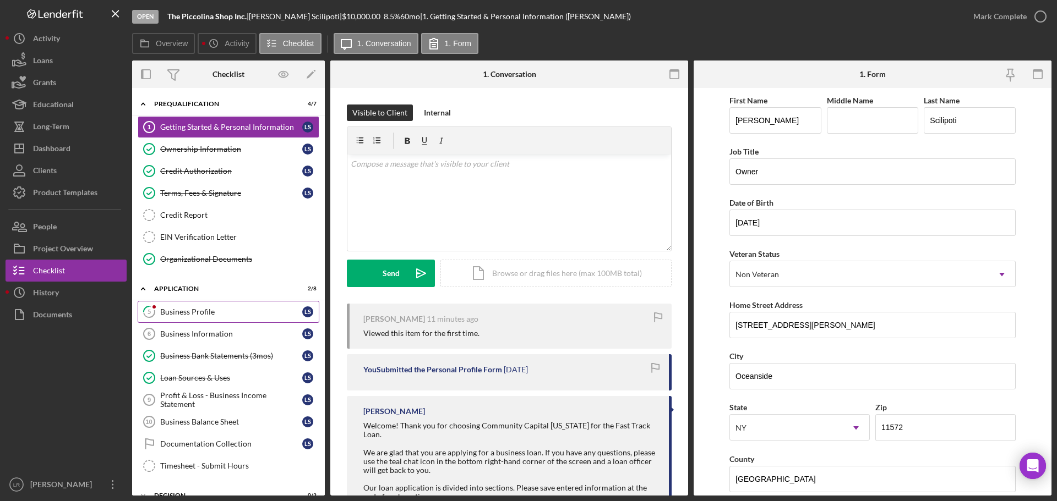
click at [208, 309] on div "Business Profile" at bounding box center [231, 312] width 142 height 9
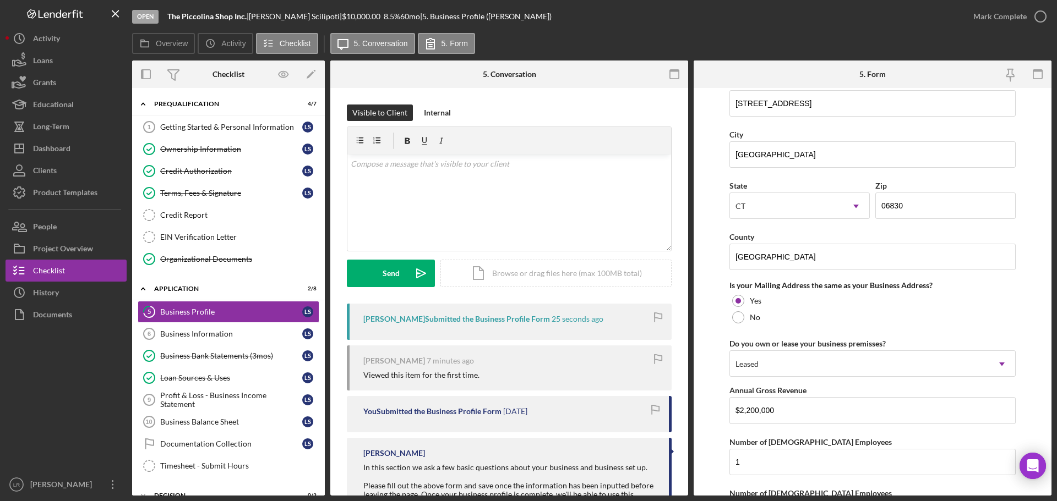
scroll to position [814, 0]
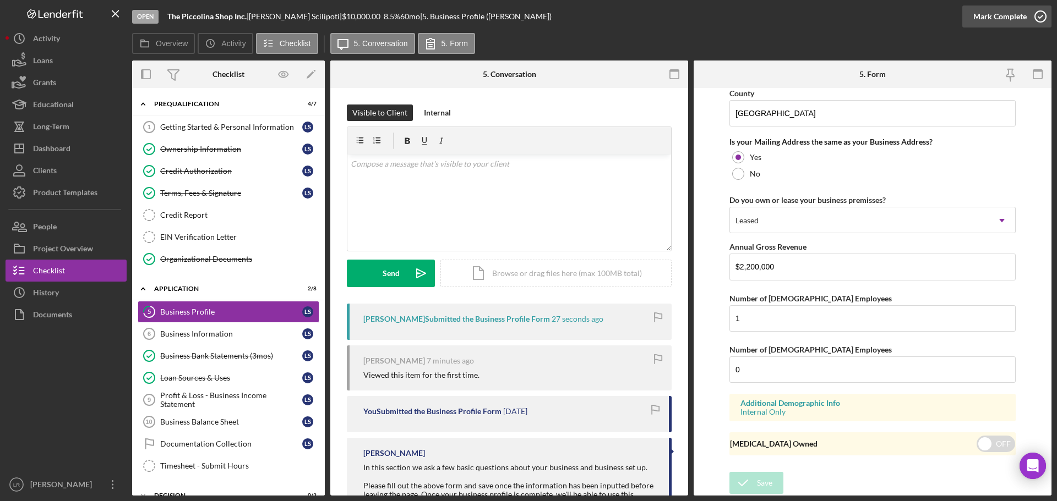
click at [1010, 19] on div "Mark Complete" at bounding box center [999, 17] width 53 height 22
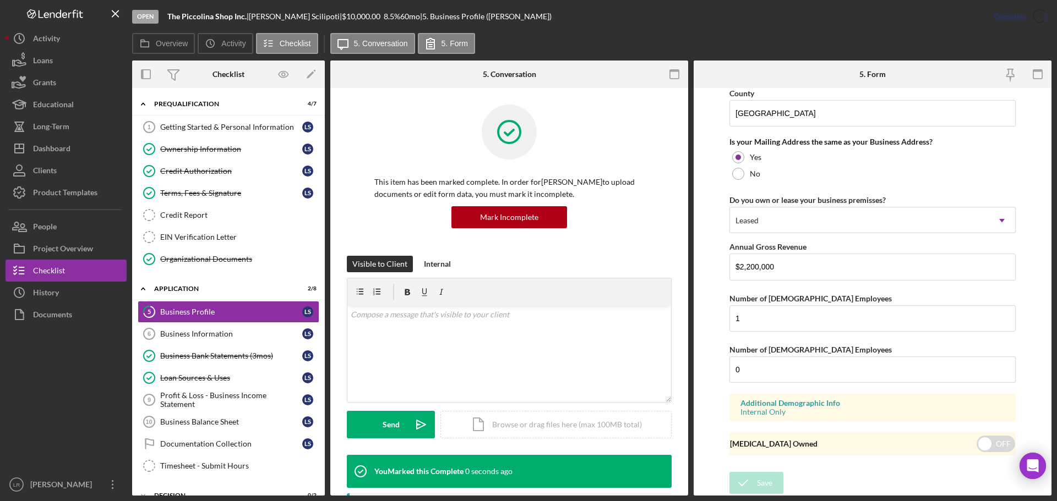
scroll to position [422, 0]
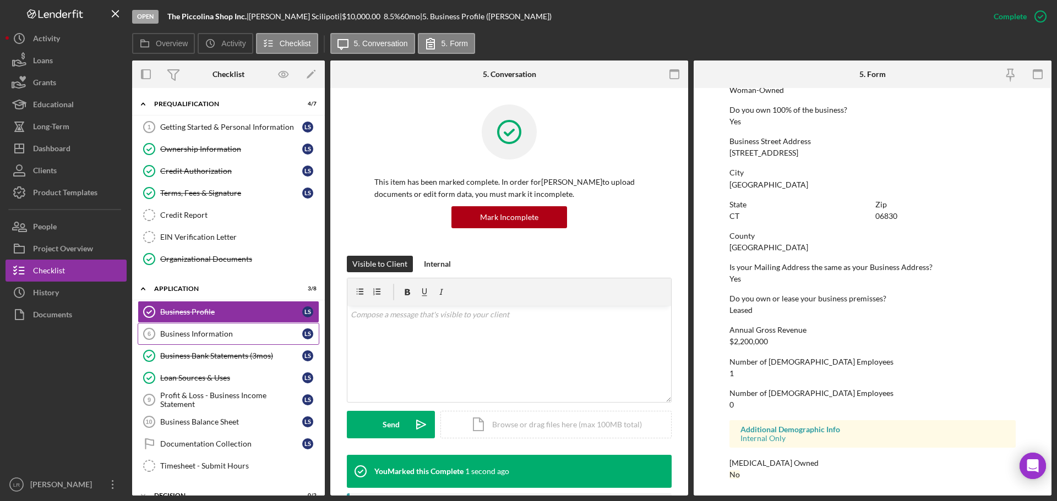
click at [178, 336] on div "Business Information" at bounding box center [231, 334] width 142 height 9
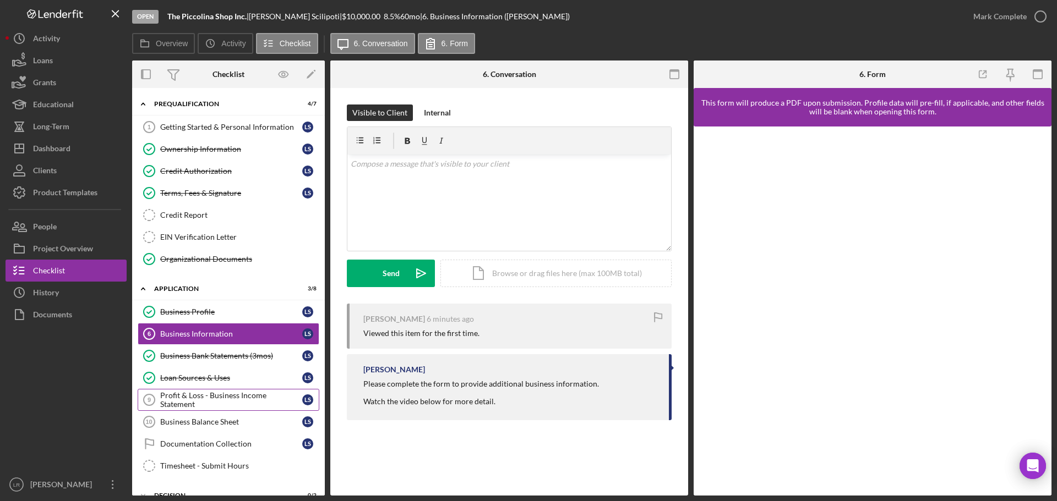
click at [184, 400] on div "Profit & Loss - Business Income Statement" at bounding box center [231, 400] width 142 height 18
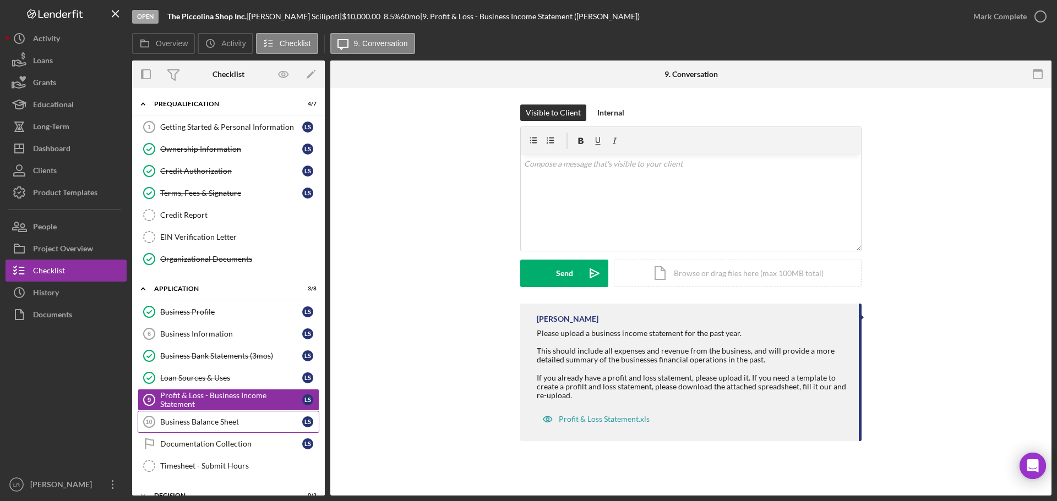
click at [190, 423] on div "Business Balance Sheet" at bounding box center [231, 422] width 142 height 9
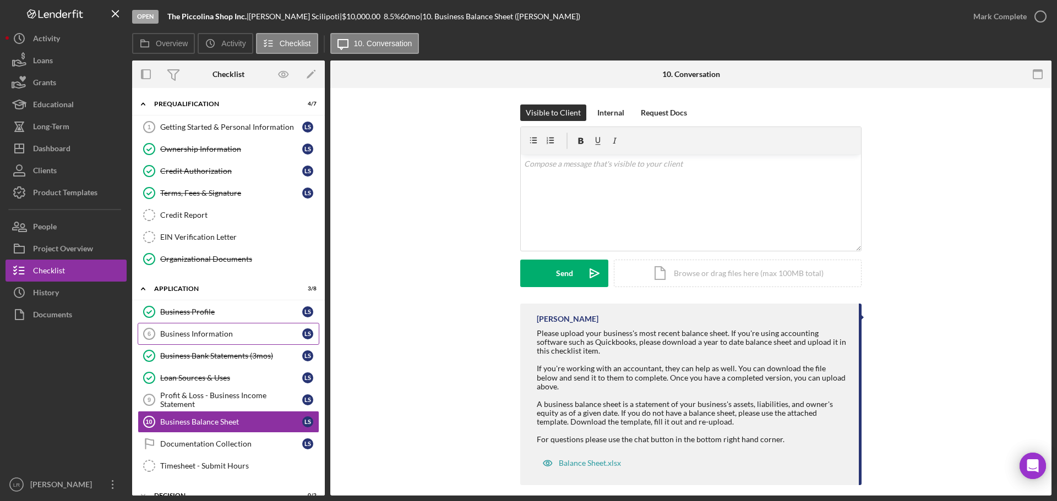
click at [187, 335] on div "Business Information" at bounding box center [231, 334] width 142 height 9
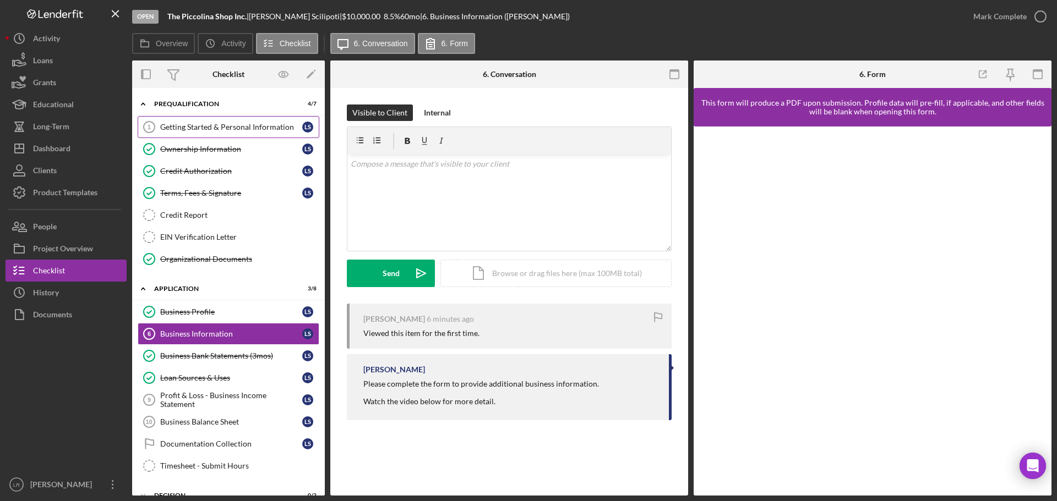
click at [231, 125] on div "Getting Started & Personal Information" at bounding box center [231, 127] width 142 height 9
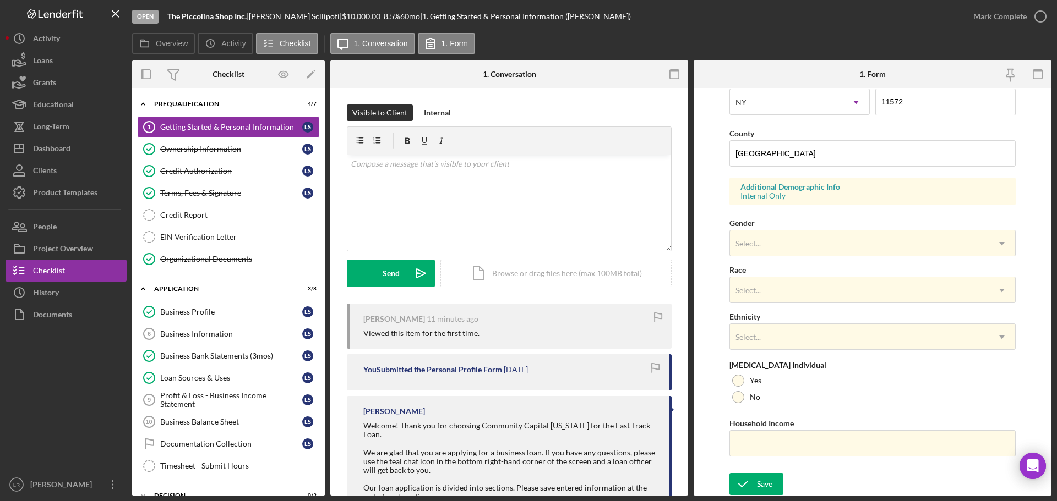
scroll to position [327, 0]
click at [1024, 19] on div "Mark Complete" at bounding box center [999, 17] width 53 height 22
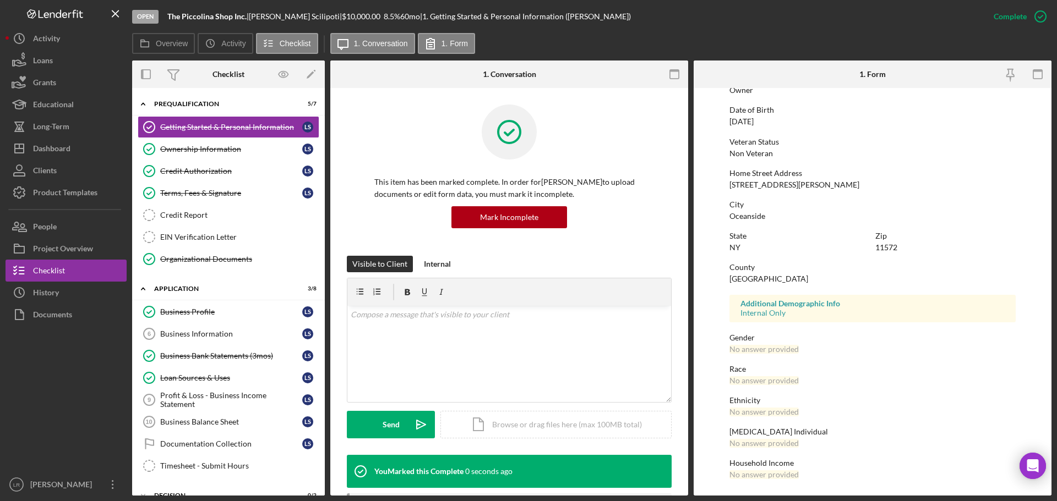
scroll to position [106, 0]
click at [199, 218] on div "Credit Report" at bounding box center [239, 215] width 158 height 9
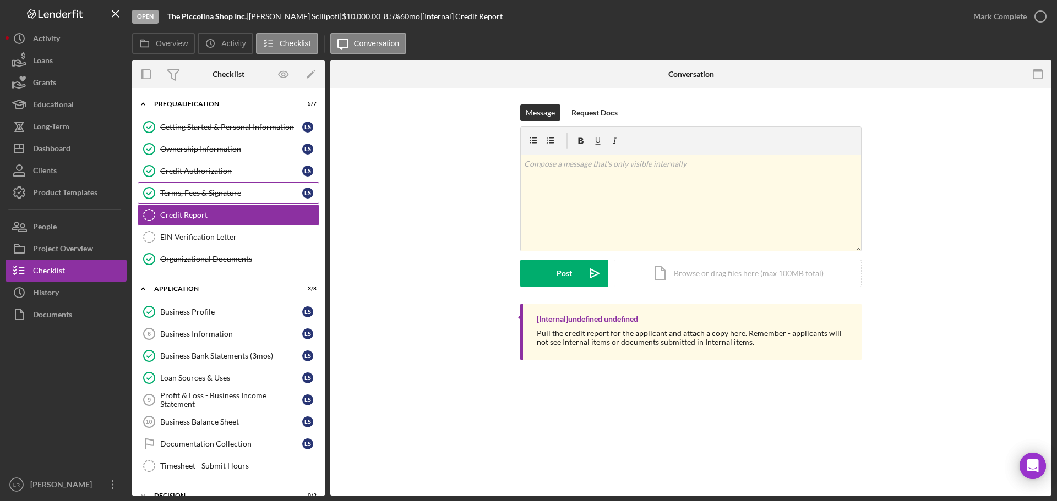
click at [203, 194] on div "Terms, Fees & Signature" at bounding box center [231, 193] width 142 height 9
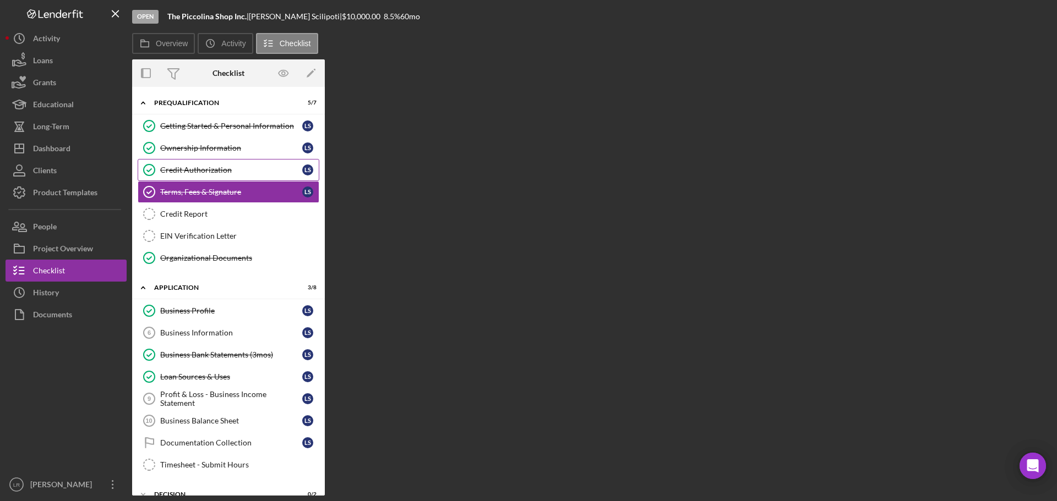
click at [195, 167] on div "Credit Authorization" at bounding box center [231, 170] width 142 height 9
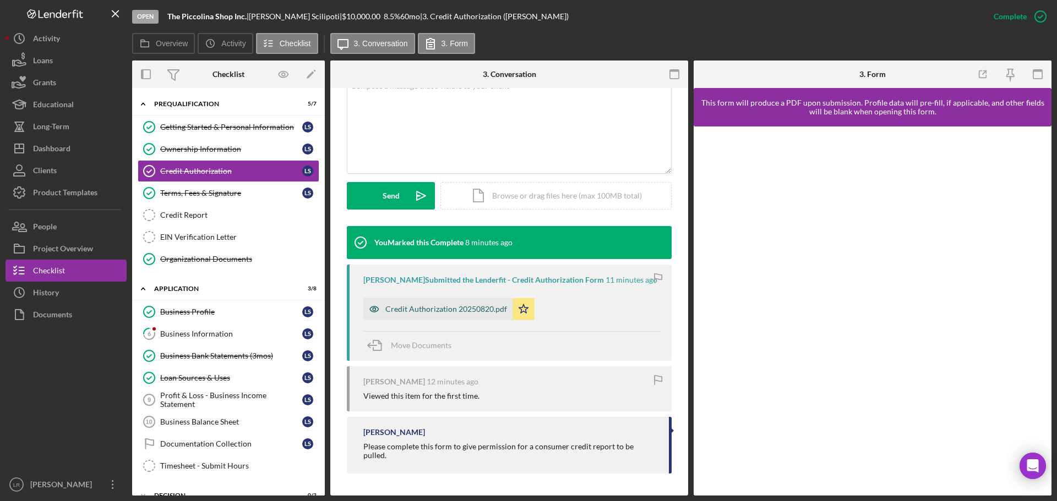
click at [477, 314] on div "Credit Authorization 20250820.pdf" at bounding box center [446, 309] width 122 height 9
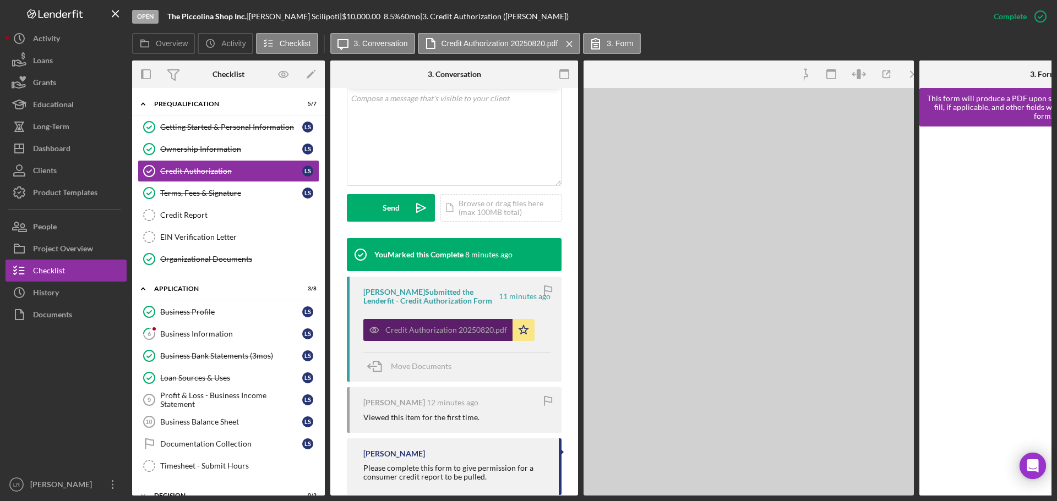
scroll to position [242, 0]
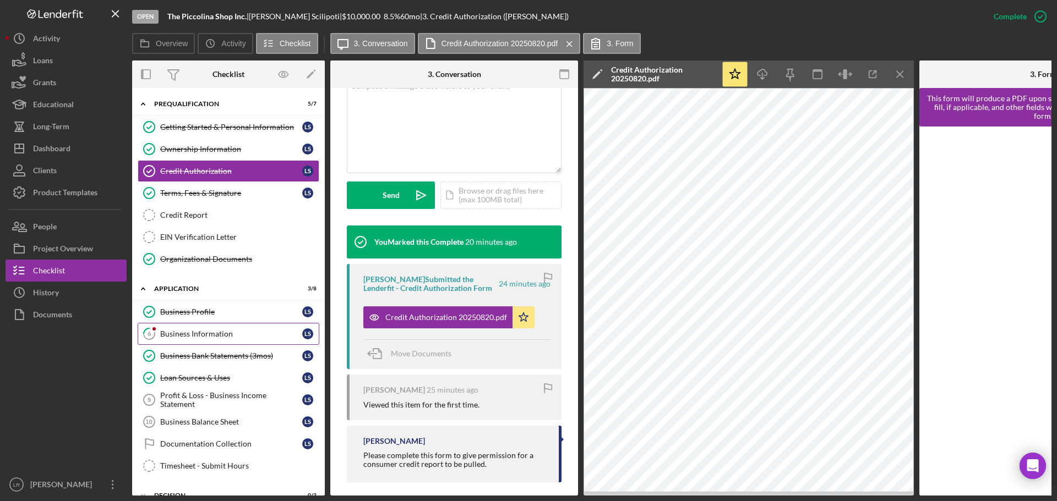
click at [207, 335] on div "Business Information" at bounding box center [231, 334] width 142 height 9
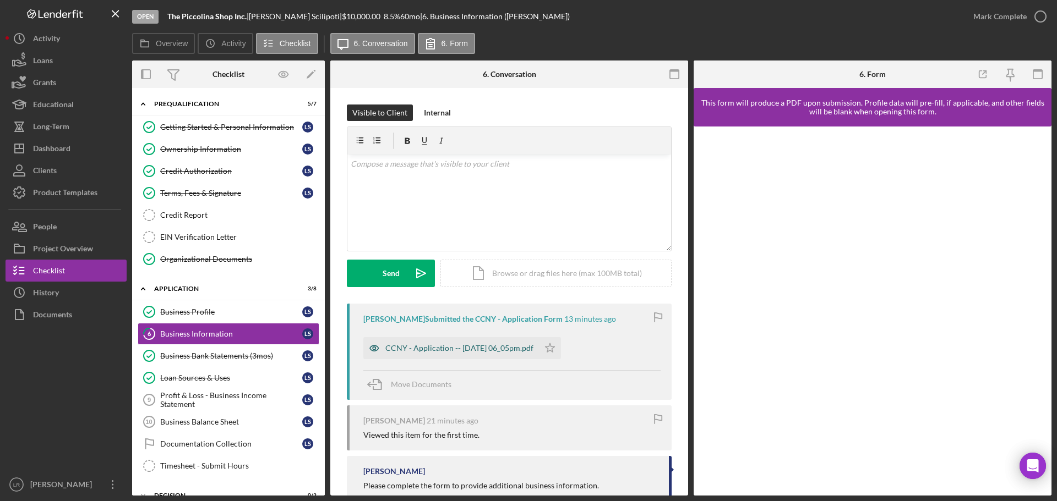
click at [443, 351] on div "CCNY - Application -- 2025-08-20 06_05pm.pdf" at bounding box center [459, 348] width 148 height 9
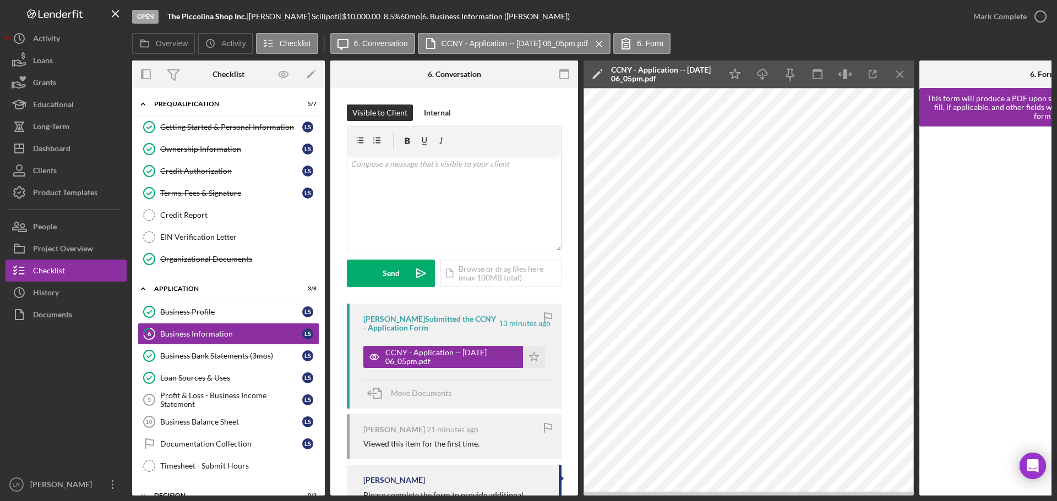
click at [595, 72] on icon "Icon/Edit" at bounding box center [597, 75] width 28 height 28
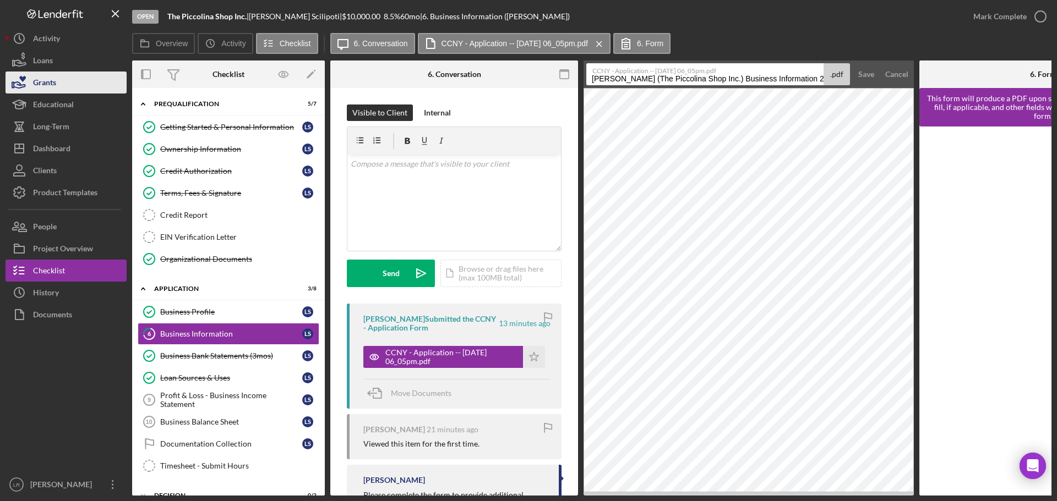
drag, startPoint x: 749, startPoint y: 77, endPoint x: 80, endPoint y: 73, distance: 669.1
click at [80, 73] on div "Open The Piccolina Shop Inc. | Lenamarie Scilipoti | $10,000.00 8.5 % 60 mo | 6…" at bounding box center [529, 248] width 1046 height 496
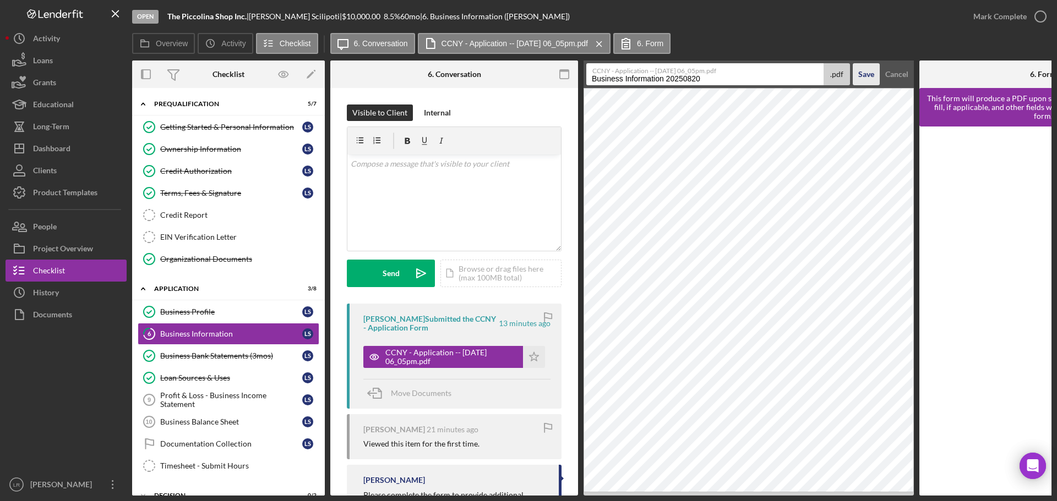
drag, startPoint x: 663, startPoint y: 80, endPoint x: 869, endPoint y: 72, distance: 206.5
click at [869, 72] on form "CCNY - Application -- 2025-08-20 06_05pm.pdf Business Information 20250820 .pdf…" at bounding box center [748, 75] width 330 height 28
type input "Business Information"
click at [862, 75] on div "Save" at bounding box center [866, 74] width 16 height 22
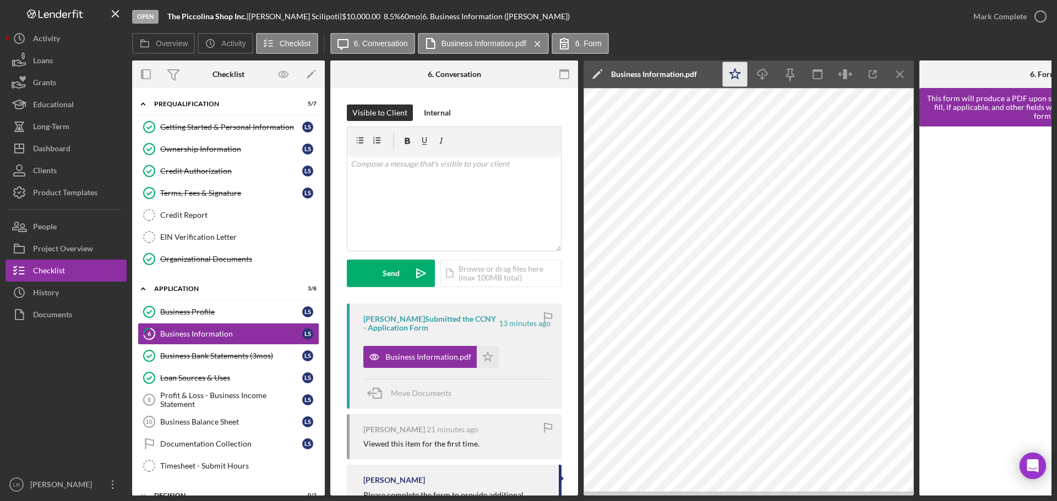
click at [736, 68] on icon "Icon/Star" at bounding box center [735, 74] width 25 height 25
click at [759, 72] on icon "Icon/Download" at bounding box center [762, 74] width 25 height 25
click at [1038, 16] on icon "button" at bounding box center [1040, 17] width 28 height 28
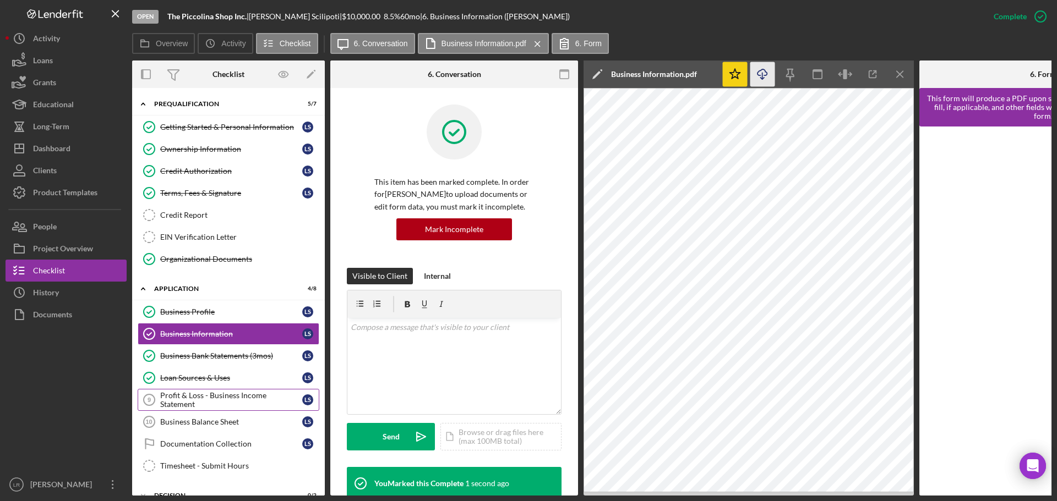
click at [238, 400] on div "Profit & Loss - Business Income Statement" at bounding box center [231, 400] width 142 height 18
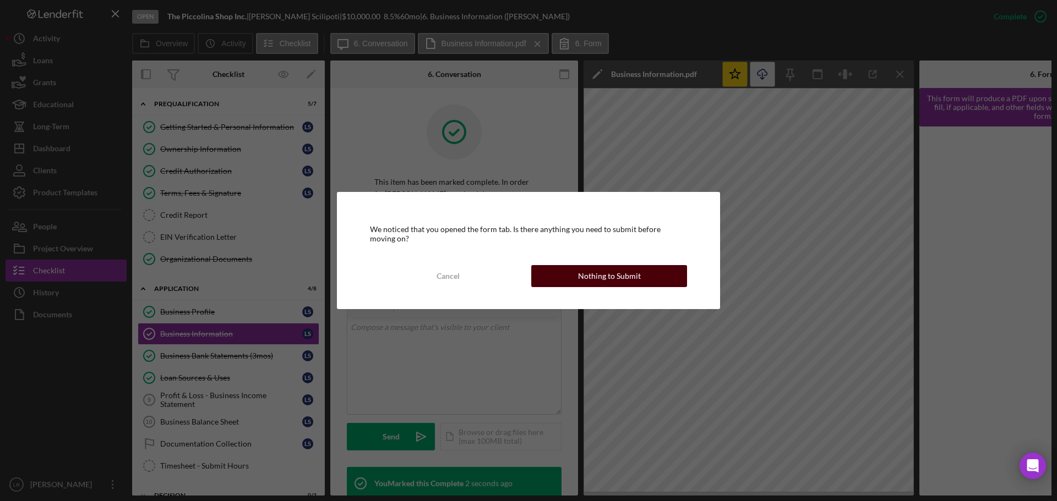
click at [644, 274] on button "Nothing to Submit" at bounding box center [609, 276] width 156 height 22
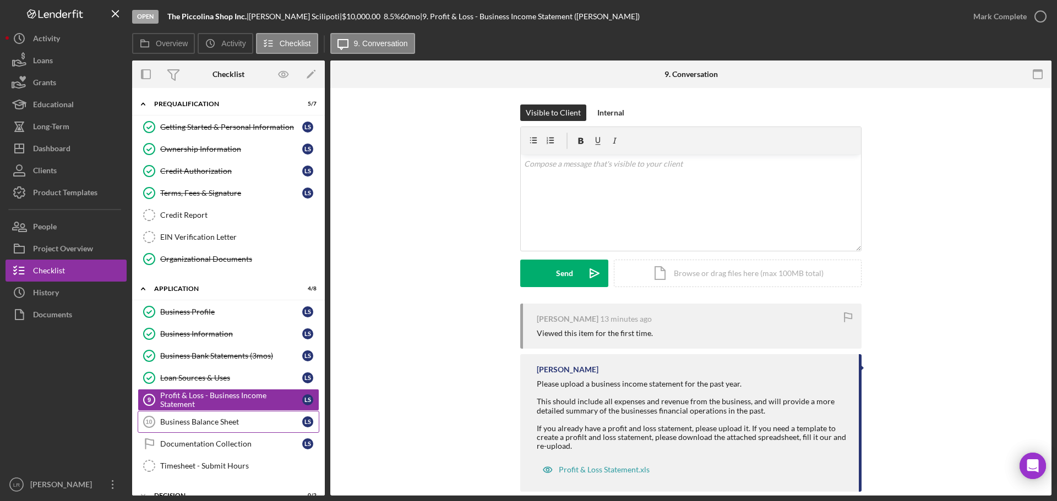
click at [233, 425] on div "Business Balance Sheet" at bounding box center [231, 422] width 142 height 9
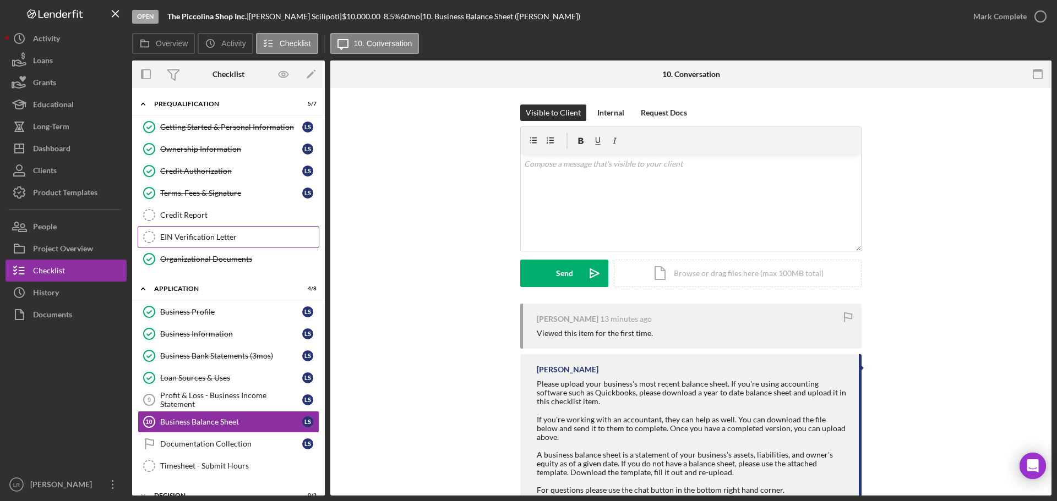
click at [207, 239] on div "EIN Verification Letter" at bounding box center [239, 237] width 158 height 9
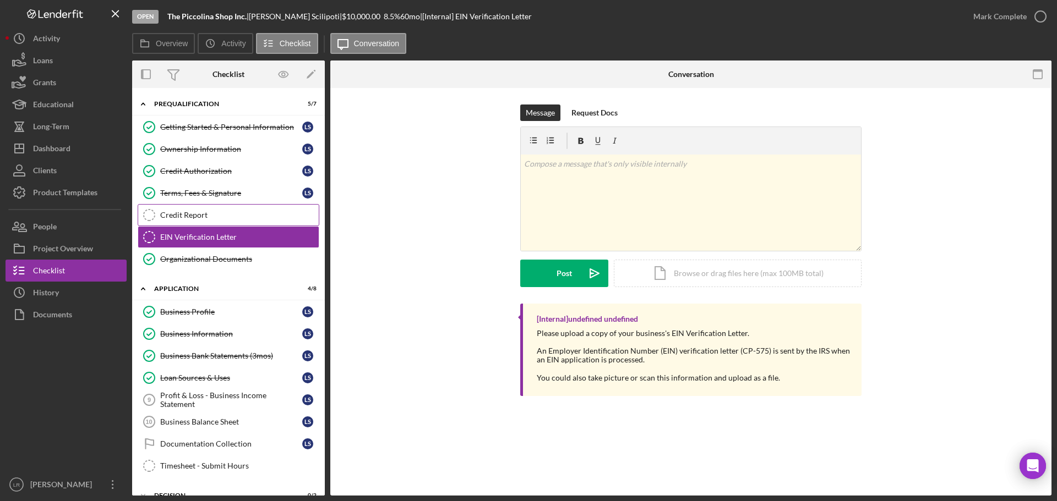
click at [203, 213] on div "Credit Report" at bounding box center [239, 215] width 158 height 9
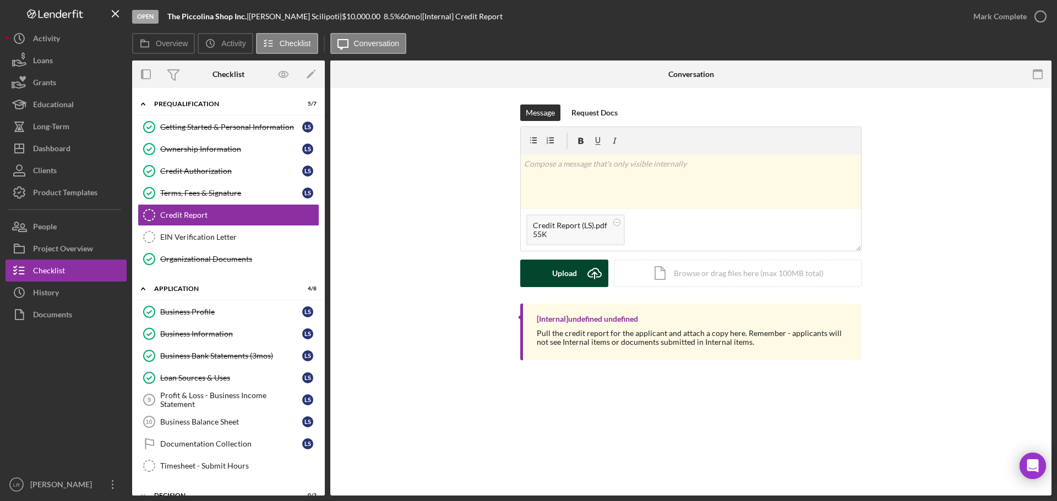
click at [551, 275] on button "Upload Icon/Upload" at bounding box center [564, 274] width 88 height 28
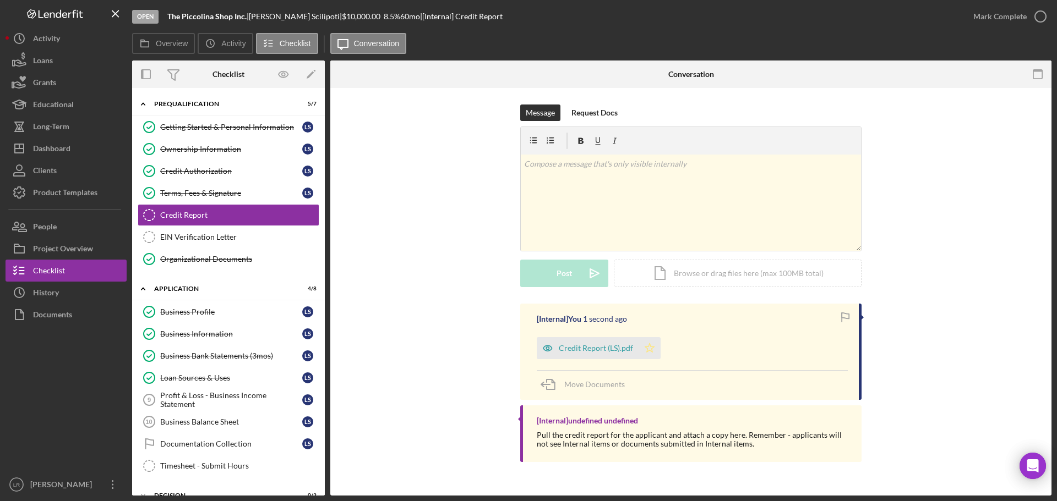
click at [641, 350] on icon "Icon/Star" at bounding box center [649, 348] width 22 height 22
click at [72, 156] on button "Icon/Dashboard Dashboard" at bounding box center [66, 149] width 121 height 22
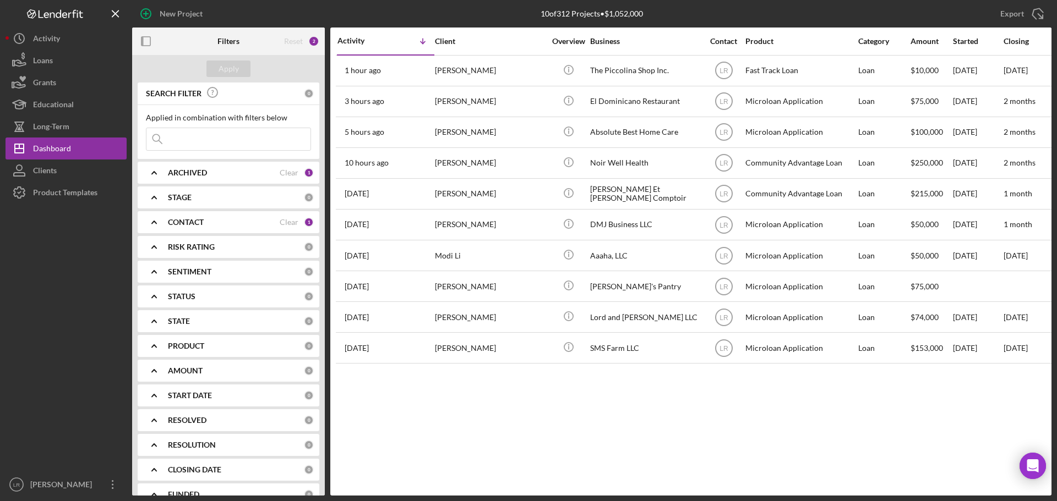
click at [202, 196] on div "STAGE" at bounding box center [236, 197] width 136 height 9
click at [200, 194] on div "STAGE" at bounding box center [236, 197] width 136 height 9
click at [200, 166] on div "ARCHIVED Clear 1" at bounding box center [241, 173] width 146 height 22
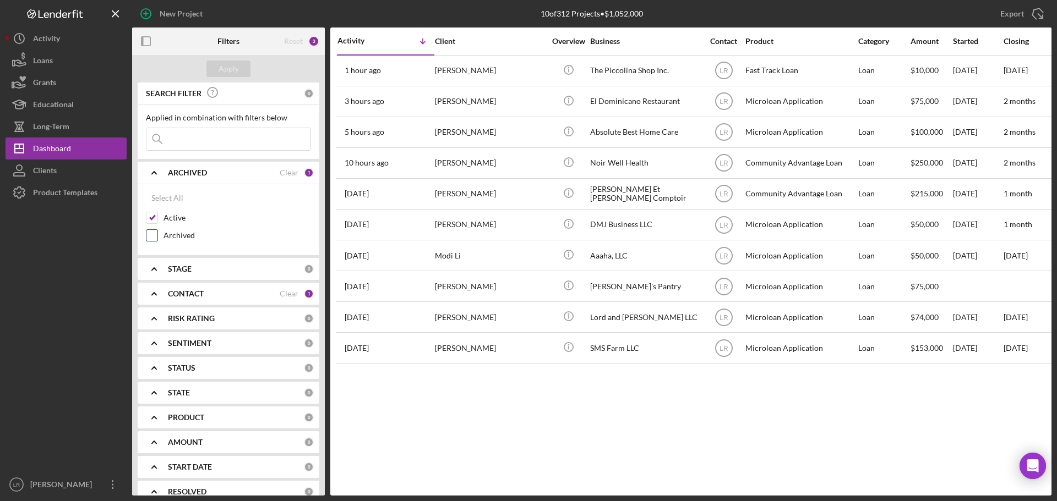
click at [184, 234] on label "Archived" at bounding box center [236, 235] width 147 height 11
click at [157, 234] on input "Archived" at bounding box center [151, 235] width 11 height 11
click at [188, 238] on label "Archived" at bounding box center [236, 235] width 147 height 11
click at [157, 238] on input "Archived" at bounding box center [151, 235] width 11 height 11
checkbox input "false"
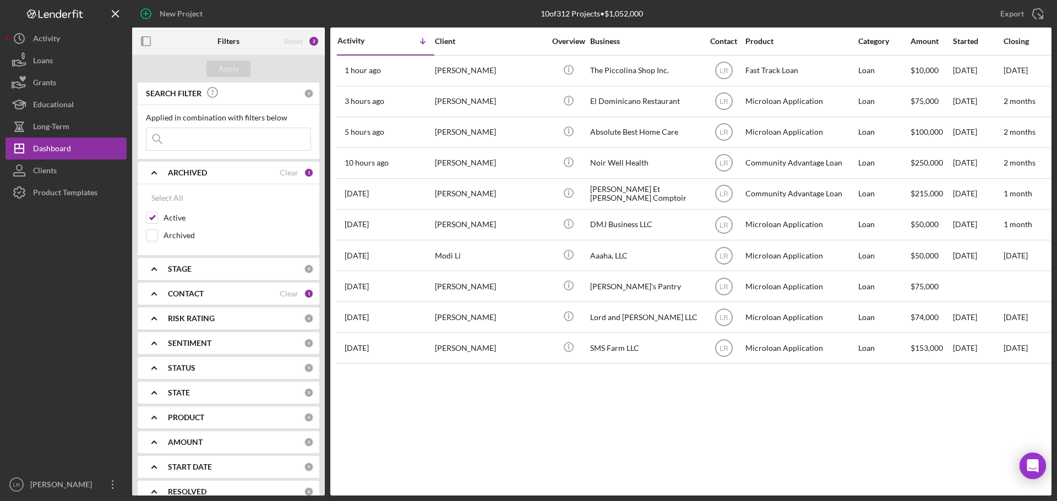
click at [195, 172] on b "ARCHIVED" at bounding box center [187, 172] width 39 height 9
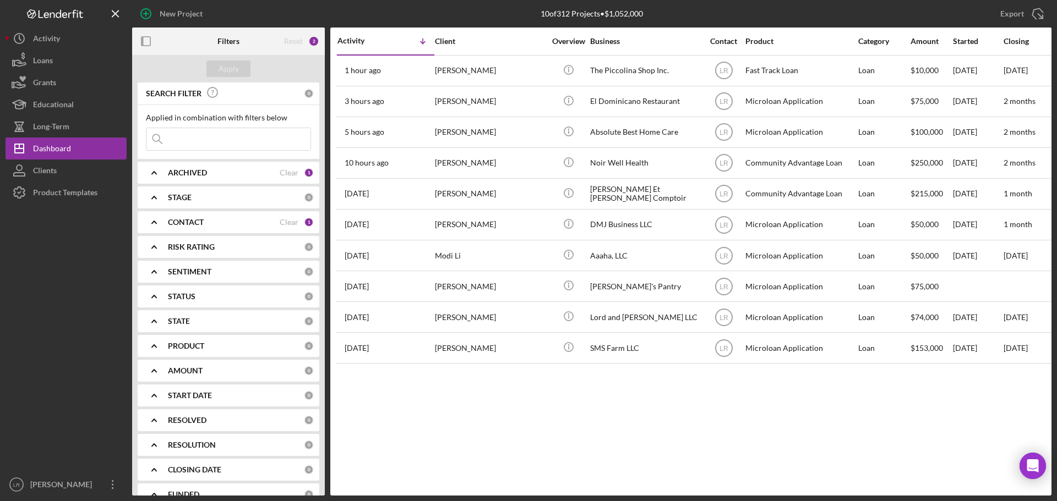
click at [200, 229] on div "CONTACT Clear 1" at bounding box center [241, 222] width 146 height 22
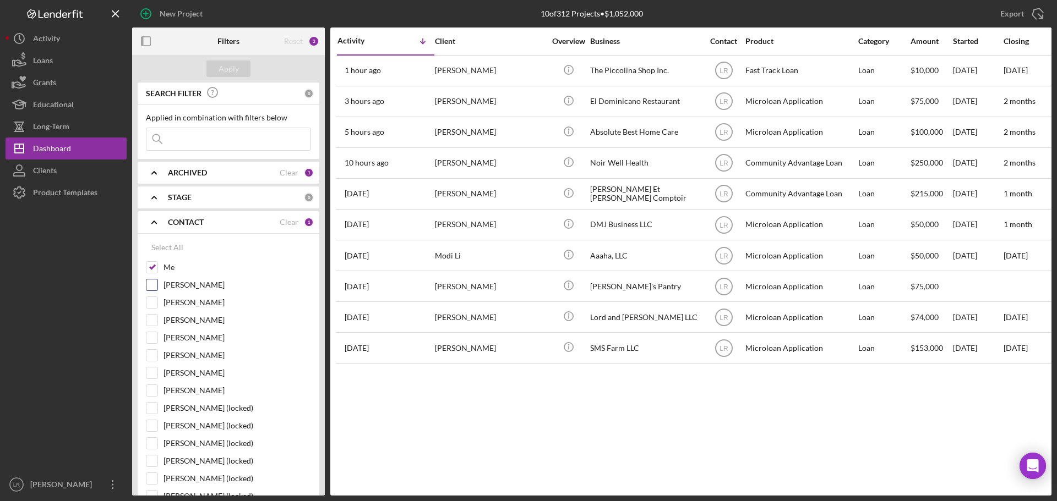
click at [180, 282] on label "Dale Owen" at bounding box center [236, 285] width 147 height 11
click at [157, 282] on input "Dale Owen" at bounding box center [151, 285] width 11 height 11
checkbox input "true"
click at [234, 67] on div "Apply" at bounding box center [228, 69] width 20 height 17
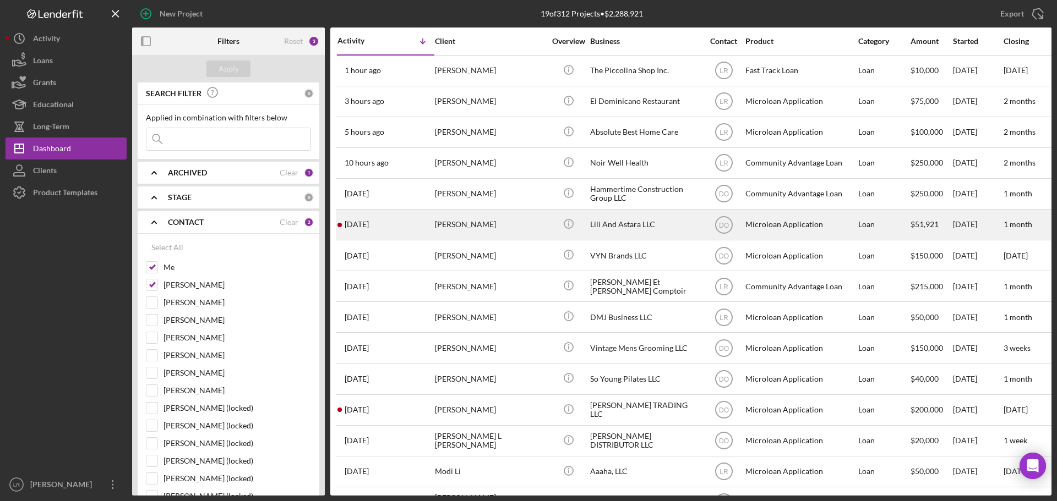
click at [464, 225] on div "Jingwen Zhao" at bounding box center [490, 224] width 110 height 29
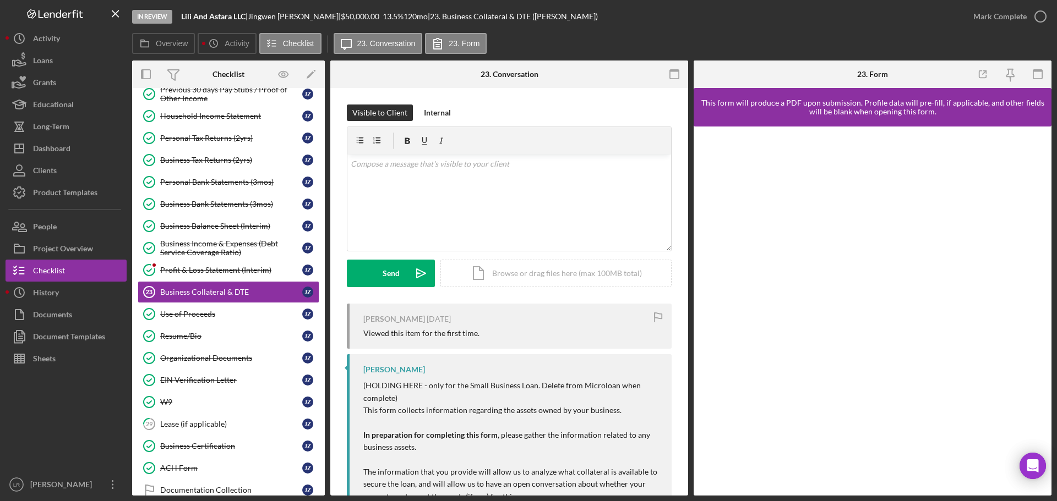
scroll to position [105, 0]
click at [216, 224] on div "Business Balance Sheet (Interim)" at bounding box center [231, 225] width 142 height 9
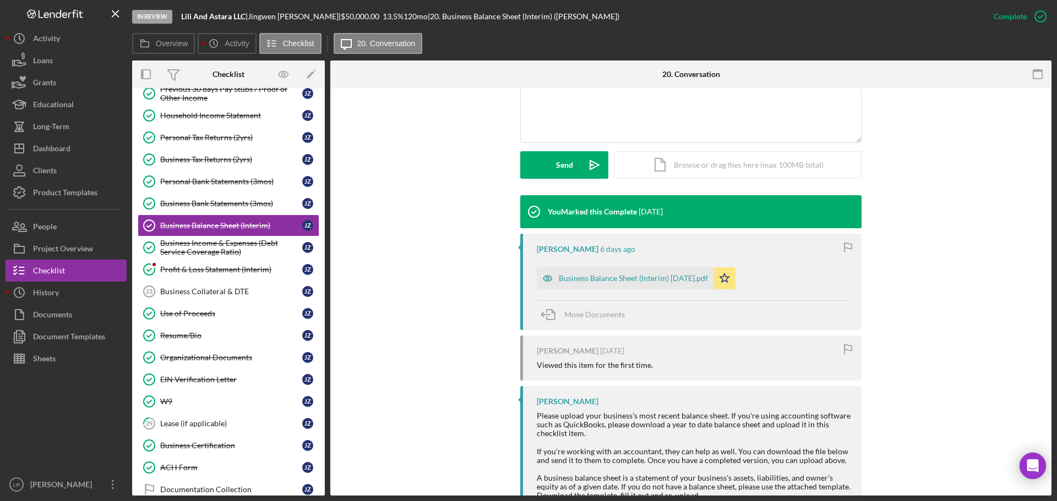
scroll to position [345, 0]
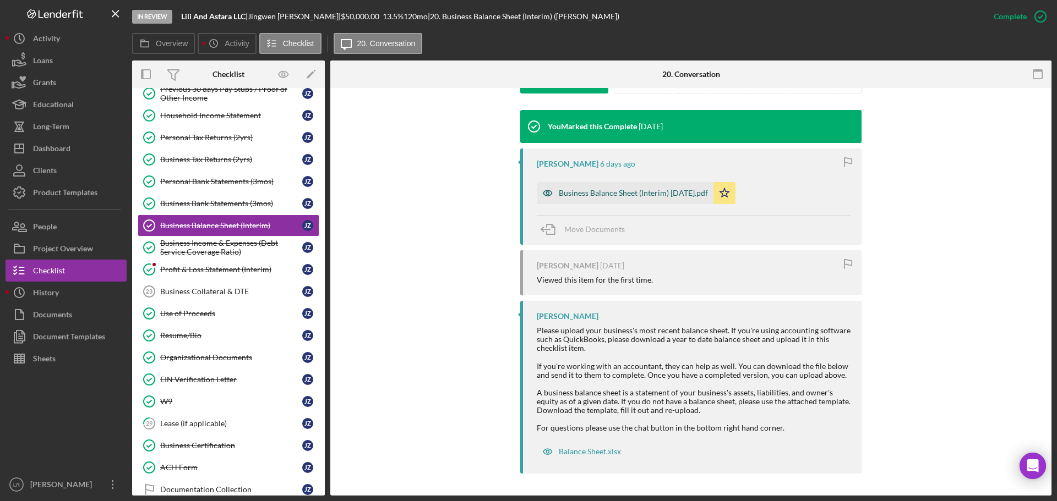
click at [624, 194] on div "Business Balance Sheet (Interim) 7.31.25.pdf" at bounding box center [633, 193] width 149 height 9
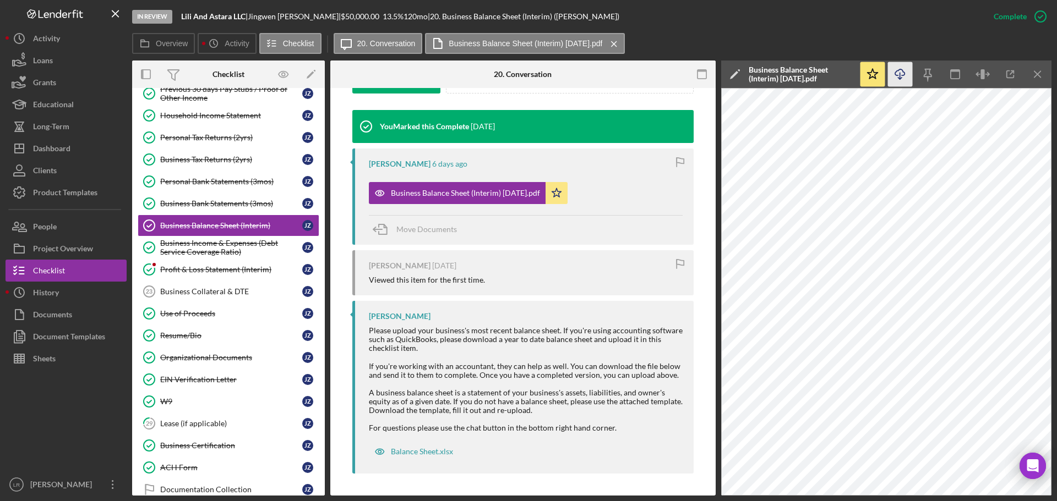
click at [900, 75] on line "button" at bounding box center [900, 76] width 0 height 6
click at [69, 250] on div "Project Overview" at bounding box center [63, 250] width 60 height 25
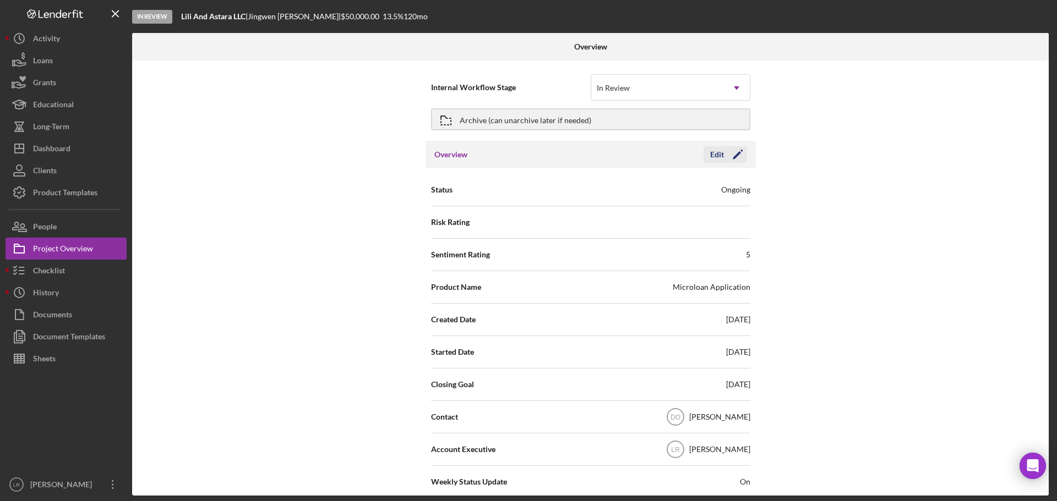
click at [729, 149] on icon "Icon/Edit" at bounding box center [738, 155] width 28 height 28
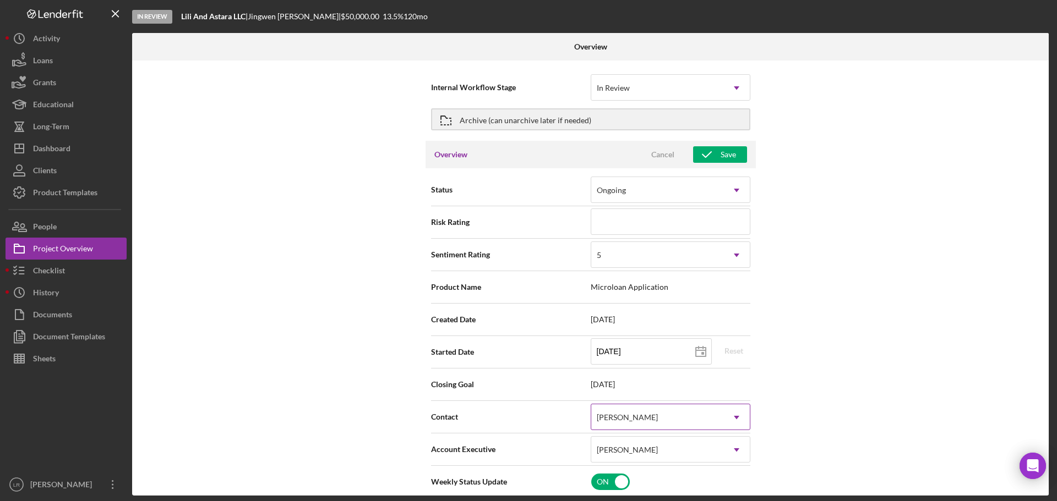
click at [632, 418] on div "Dale Owen" at bounding box center [627, 417] width 64 height 9
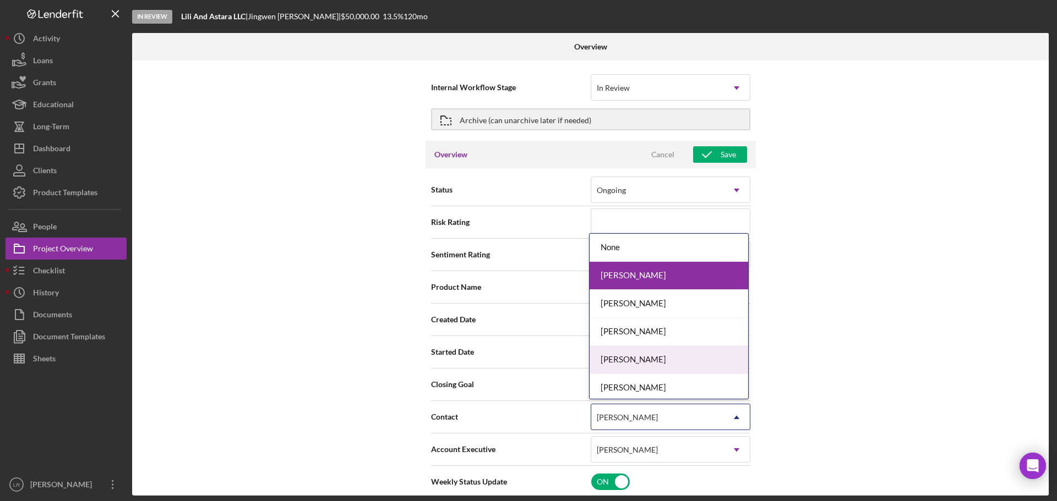
click at [627, 366] on div "[PERSON_NAME]" at bounding box center [668, 360] width 158 height 28
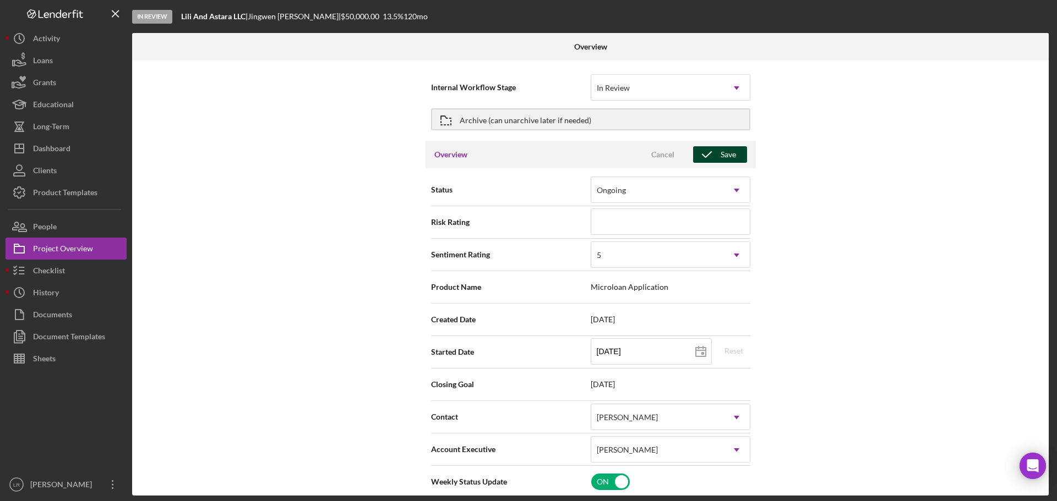
click at [720, 162] on div "Save" at bounding box center [727, 154] width 15 height 17
type textarea "Here's a snapshot of information that has been fully approved, as well as the i…"
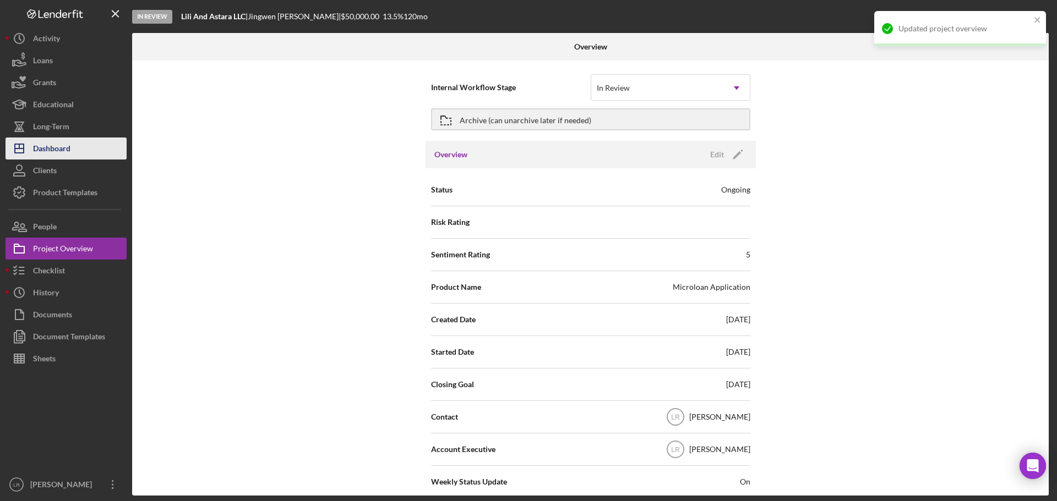
click at [59, 145] on div "Dashboard" at bounding box center [51, 150] width 37 height 25
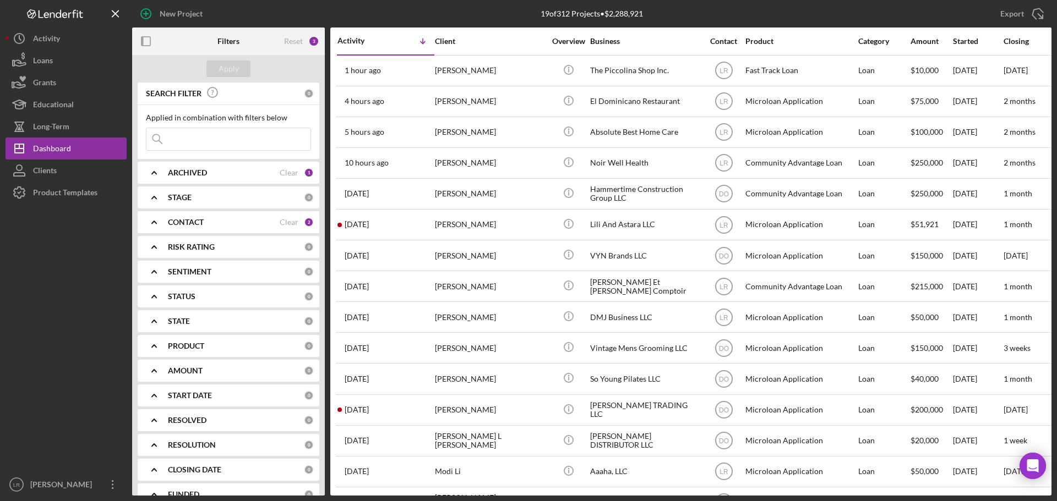
click at [204, 221] on b "CONTACT" at bounding box center [186, 222] width 36 height 9
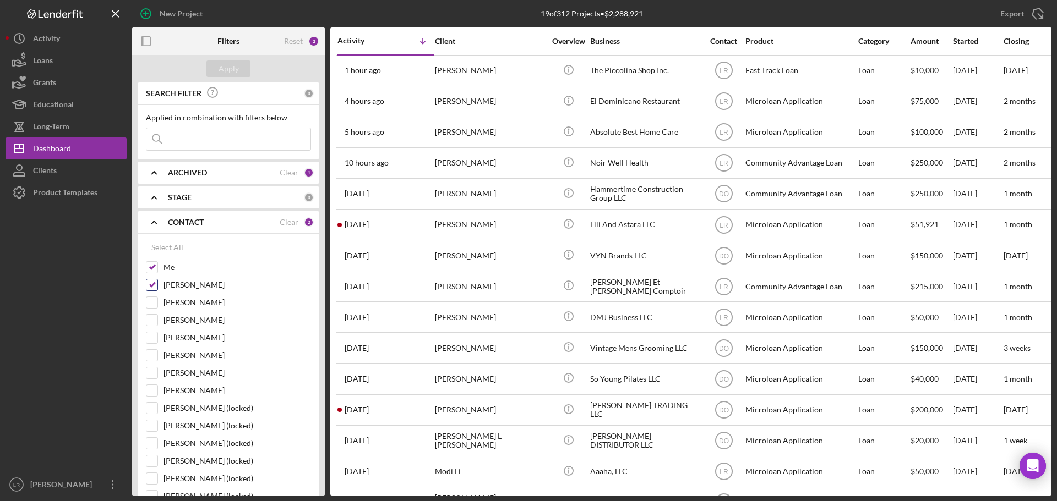
click at [176, 287] on label "Dale Owen" at bounding box center [236, 285] width 147 height 11
click at [157, 287] on input "Dale Owen" at bounding box center [151, 285] width 11 height 11
checkbox input "false"
click at [233, 68] on div "Apply" at bounding box center [228, 69] width 20 height 17
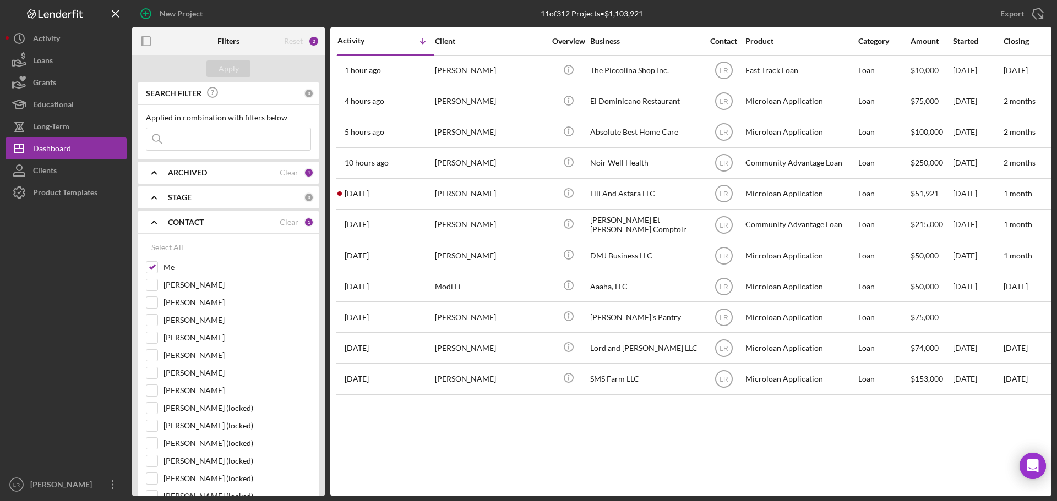
click at [191, 221] on b "CONTACT" at bounding box center [186, 222] width 36 height 9
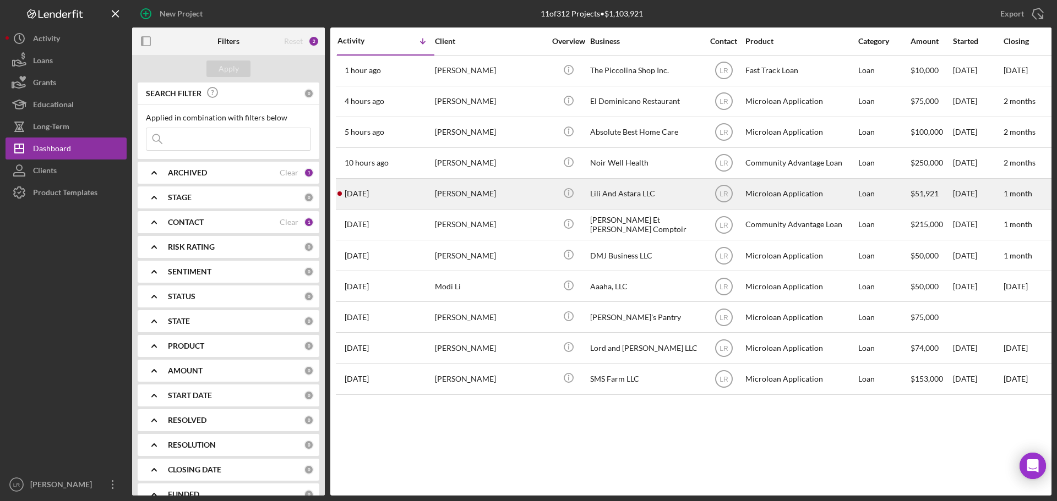
click at [460, 200] on div "Jingwen Zhao" at bounding box center [490, 193] width 110 height 29
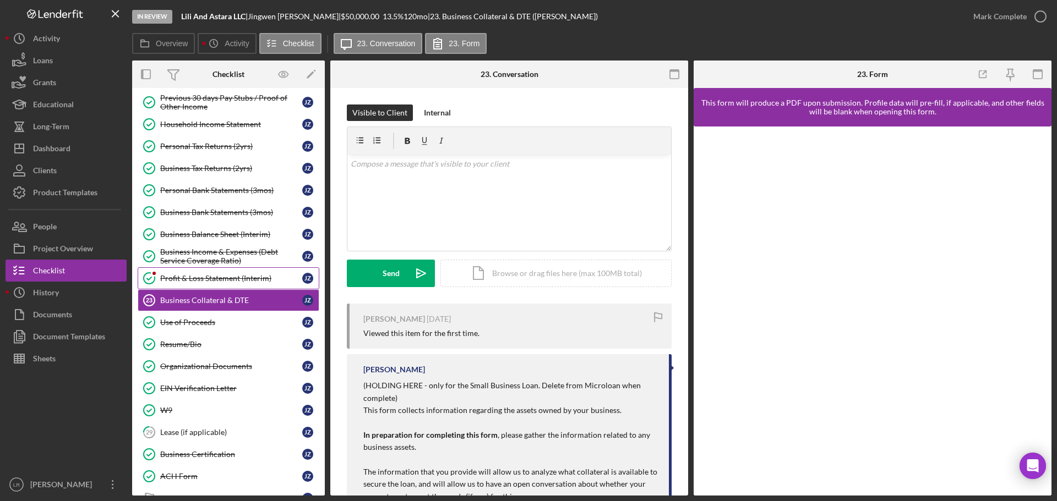
scroll to position [105, 0]
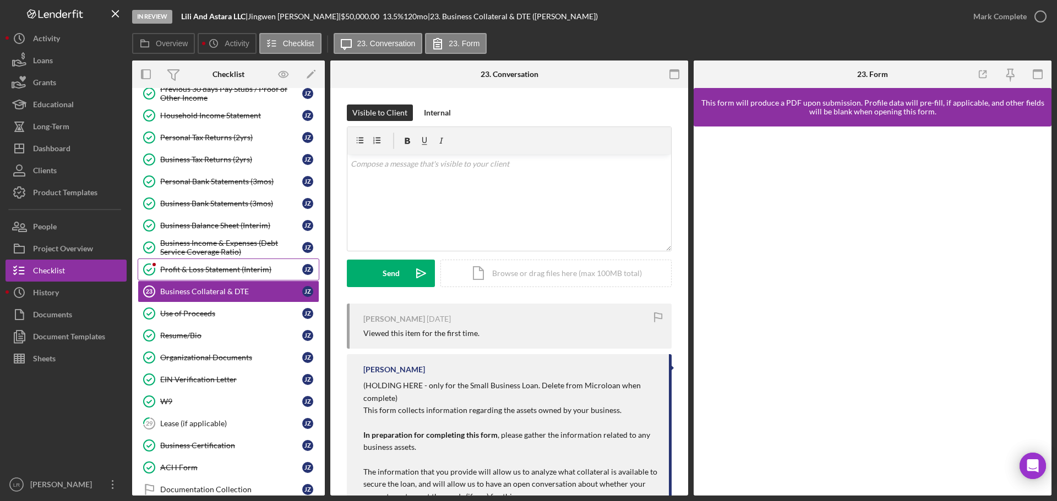
click at [221, 271] on div "Profit & Loss Statement (Interim)" at bounding box center [231, 269] width 142 height 9
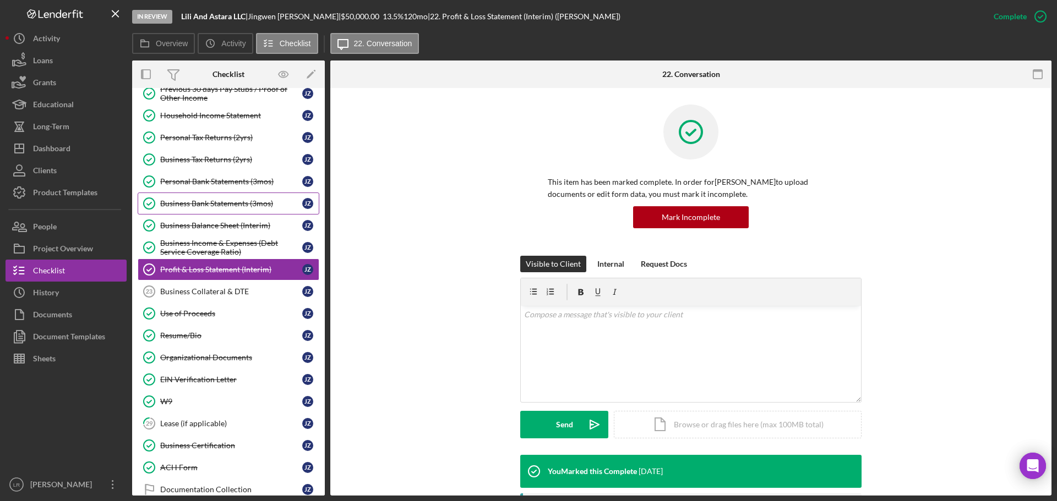
click at [236, 198] on link "Business Bank Statements (3mos) Business Bank Statements (3mos) J Z" at bounding box center [229, 204] width 182 height 22
